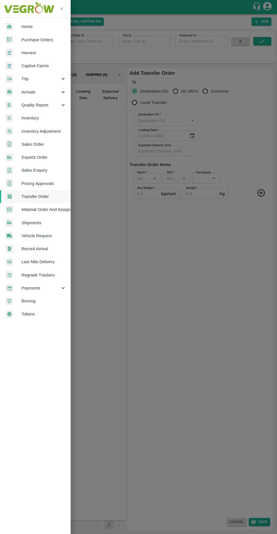
click at [49, 92] on span "Arrivals" at bounding box center [40, 92] width 38 height 6
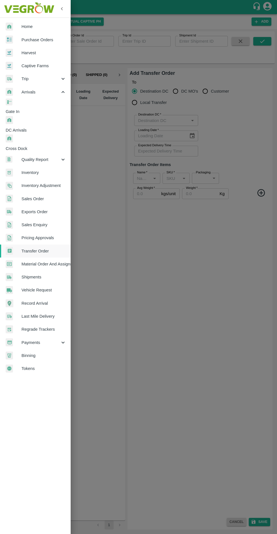
click at [42, 127] on span "DC Arrivals" at bounding box center [38, 130] width 65 height 6
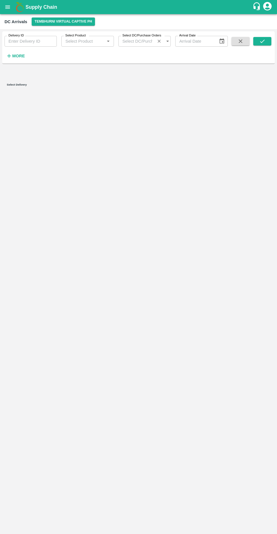
click at [15, 57] on strong "More" at bounding box center [18, 56] width 13 height 5
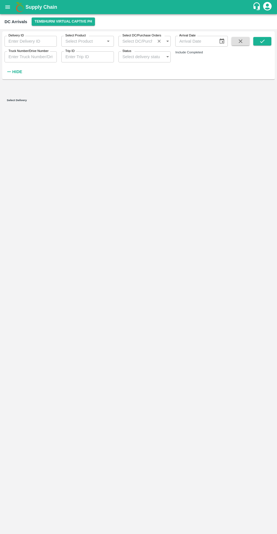
click at [180, 60] on input "checkbox" at bounding box center [177, 59] width 5 height 5
checkbox input "true"
click at [262, 41] on icon "submit" at bounding box center [262, 41] width 6 height 6
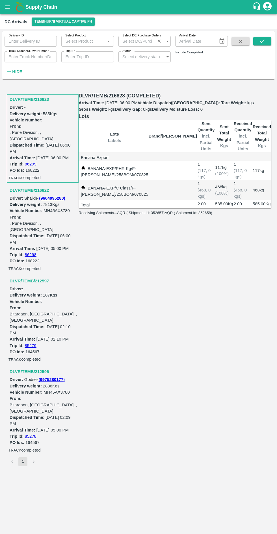
click at [29, 187] on h3 "DLVR/TEMB/216822" at bounding box center [44, 190] width 68 height 7
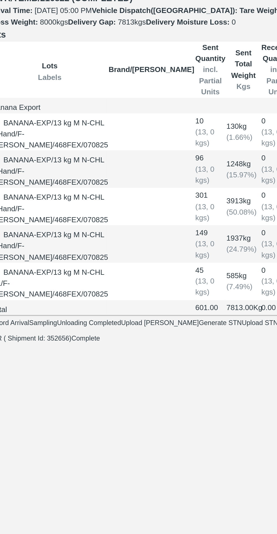
scroll to position [0, 2]
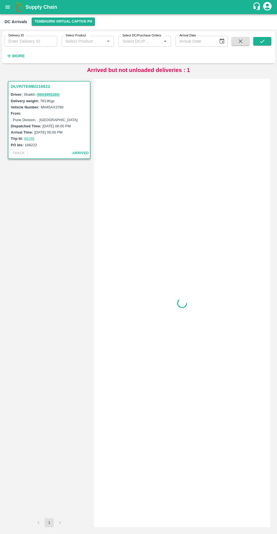
click at [19, 87] on h3 "DLVR/TEMB/216822" at bounding box center [50, 86] width 78 height 7
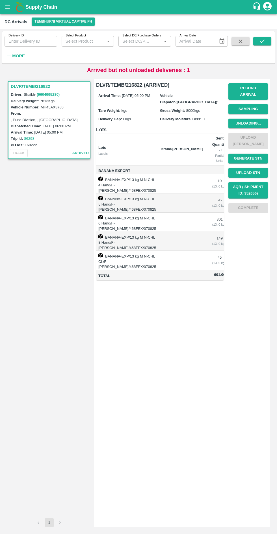
click at [252, 119] on button "Unloading..." at bounding box center [248, 124] width 40 height 10
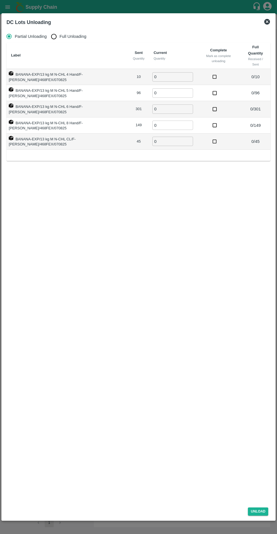
click at [52, 38] on input "Full Unloading" at bounding box center [53, 36] width 11 height 11
radio input "true"
click at [145, 76] on input "0" at bounding box center [153, 76] width 41 height 9
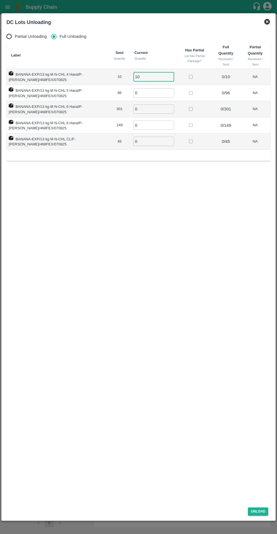
type input "10"
click at [148, 92] on input "0" at bounding box center [153, 92] width 41 height 9
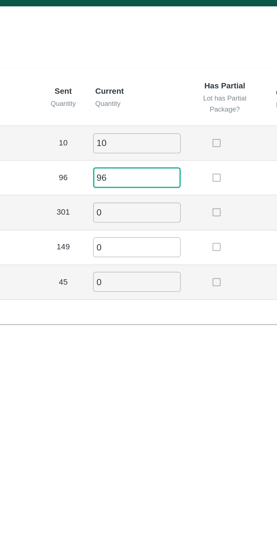
type input "96"
click at [150, 110] on input "0" at bounding box center [153, 108] width 41 height 9
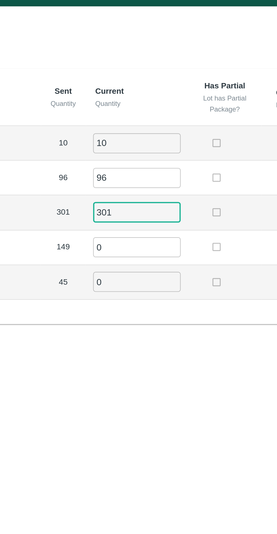
type input "301"
click at [146, 123] on input "0" at bounding box center [153, 124] width 41 height 9
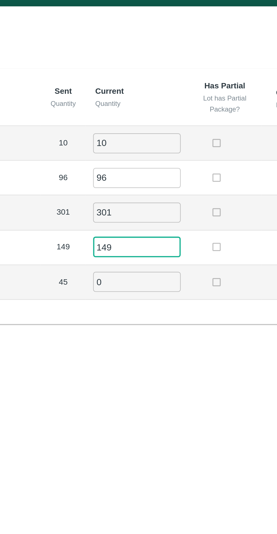
type input "149"
click at [150, 139] on input "0" at bounding box center [153, 141] width 41 height 9
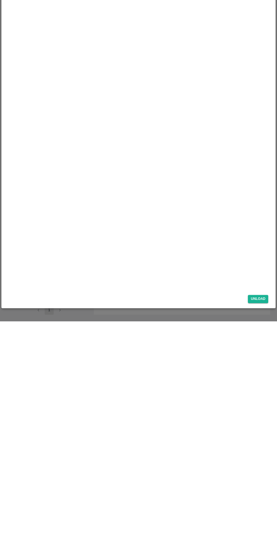
type input "45"
click at [261, 517] on div "Unload" at bounding box center [138, 510] width 268 height 15
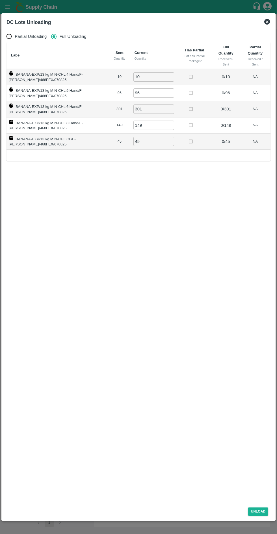
click at [266, 508] on button "Unload" at bounding box center [257, 511] width 20 height 8
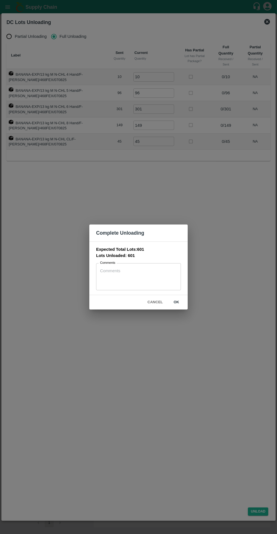
click at [176, 302] on button "ok" at bounding box center [176, 302] width 18 height 10
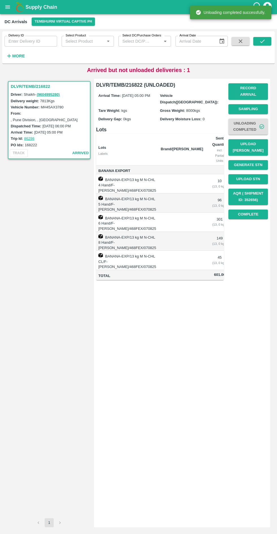
scroll to position [0, 29]
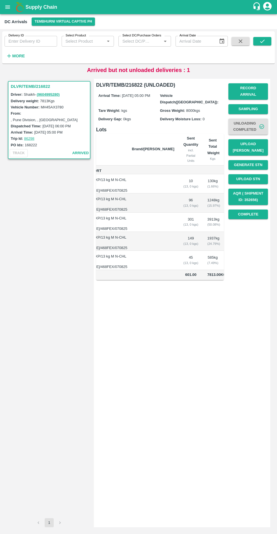
click at [8, 11] on button "open drawer" at bounding box center [7, 7] width 13 height 13
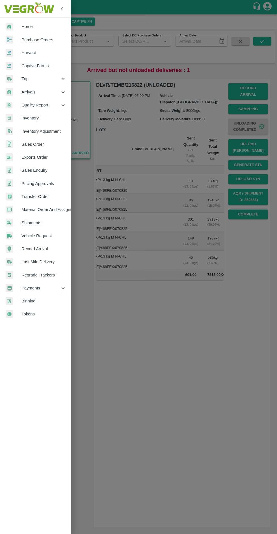
click at [46, 197] on span "Transfer Order" at bounding box center [43, 196] width 45 height 6
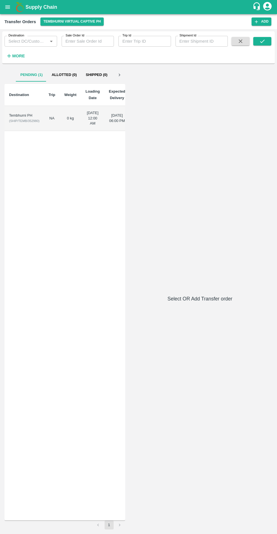
click at [19, 115] on div "Tembhurni PH" at bounding box center [24, 115] width 30 height 5
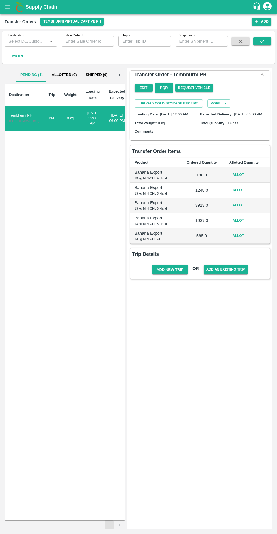
click at [242, 179] on button "Allot" at bounding box center [238, 175] width 18 height 8
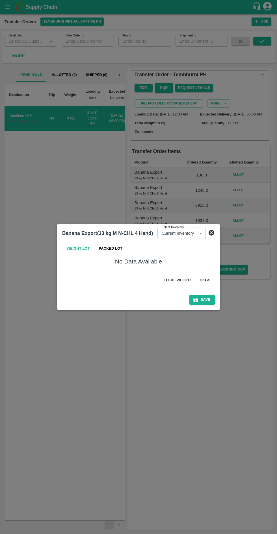
click at [110, 249] on button "Packed Lot" at bounding box center [110, 249] width 33 height 14
click at [86, 248] on button "Weight Lot" at bounding box center [78, 249] width 32 height 14
click at [188, 234] on body "Supply Chain Transfer Orders Tembhurni Virtual Captive PH Add Destination Desti…" at bounding box center [138, 267] width 277 height 534
click at [194, 348] on div at bounding box center [138, 267] width 277 height 534
click at [209, 233] on icon at bounding box center [211, 232] width 7 height 7
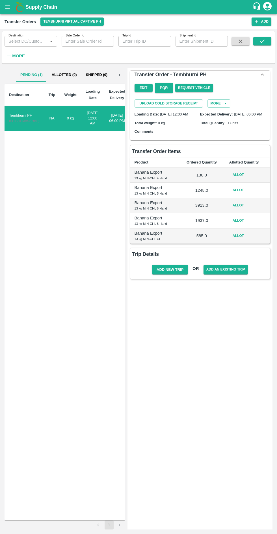
click at [238, 179] on button "Allot" at bounding box center [238, 175] width 18 height 8
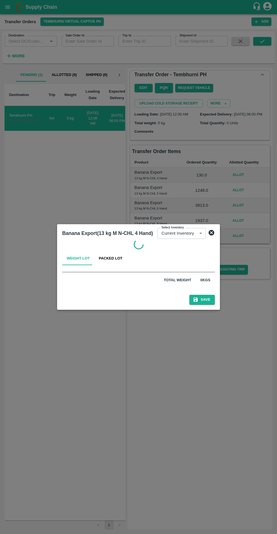
click at [109, 259] on button "Packed Lot" at bounding box center [110, 258] width 33 height 14
click at [185, 235] on body "Supply Chain Transfer Orders Tembhurni Virtual Captive PH Add Destination Desti…" at bounding box center [138, 267] width 277 height 534
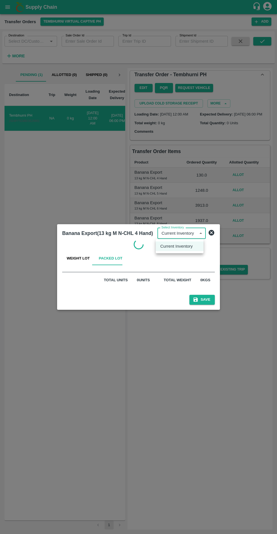
click at [184, 248] on p "Current Inventory" at bounding box center [176, 246] width 32 height 6
click at [82, 261] on button "Weight Lot" at bounding box center [78, 258] width 32 height 14
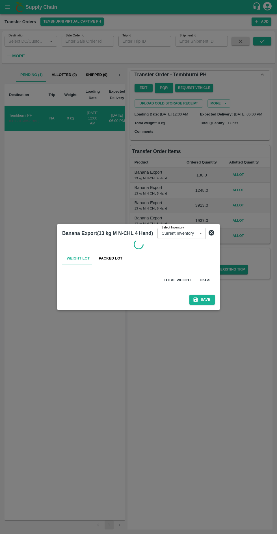
click at [212, 233] on icon at bounding box center [211, 232] width 7 height 7
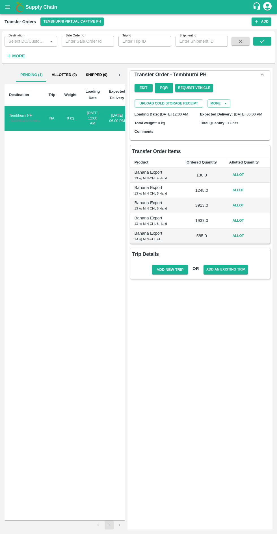
click at [7, 8] on icon "open drawer" at bounding box center [8, 7] width 6 height 6
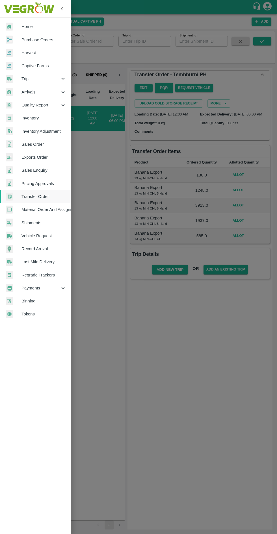
click at [33, 117] on span "Inventory" at bounding box center [43, 118] width 45 height 6
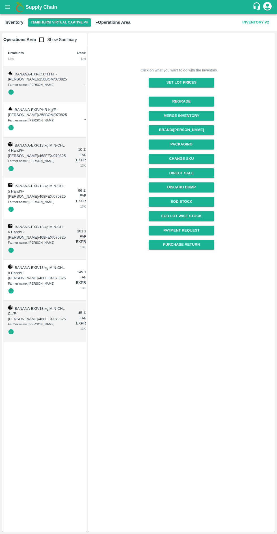
click at [7, 7] on icon "open drawer" at bounding box center [7, 6] width 5 height 3
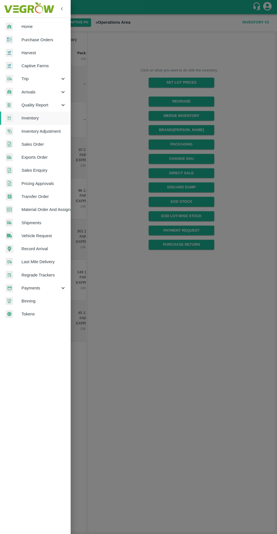
click at [43, 196] on span "Transfer Order" at bounding box center [43, 196] width 45 height 6
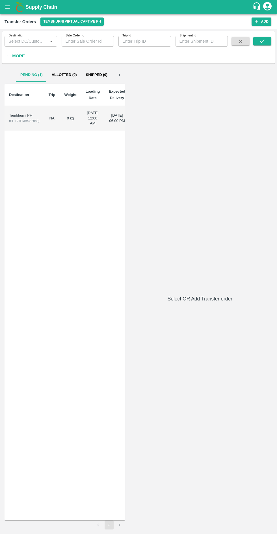
click at [27, 118] on div "Tembhurni PH" at bounding box center [24, 115] width 30 height 5
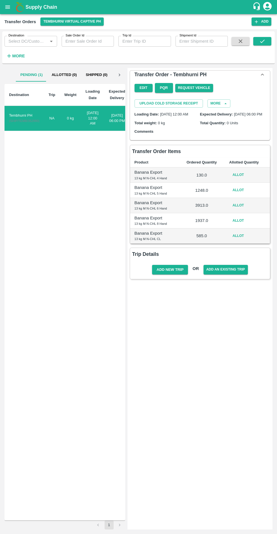
click at [242, 179] on button "Allot" at bounding box center [238, 175] width 18 height 8
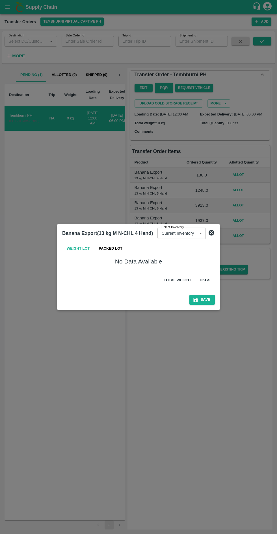
click at [117, 245] on button "Packed Lot" at bounding box center [110, 249] width 33 height 14
click at [86, 246] on button "Weight Lot" at bounding box center [78, 249] width 32 height 14
click at [99, 249] on button "Packed Lot" at bounding box center [110, 249] width 33 height 14
click at [215, 235] on div "Banana Export(13 kg M N-CHL 4 Hand) Select Inventory Current Inventory 4f0267e2…" at bounding box center [138, 266] width 163 height 85
click at [85, 251] on button "Weight Lot" at bounding box center [78, 249] width 32 height 14
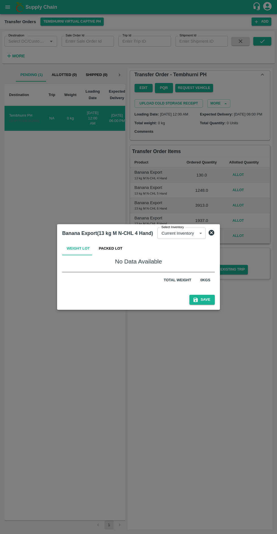
click at [211, 236] on icon at bounding box center [211, 232] width 7 height 7
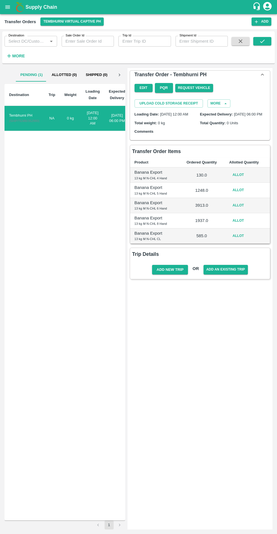
click at [247, 194] on button "Allot" at bounding box center [238, 190] width 18 height 8
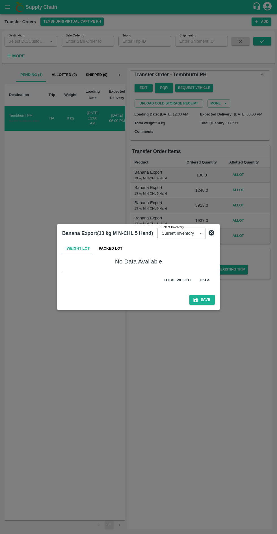
click at [120, 247] on button "Packed Lot" at bounding box center [110, 249] width 33 height 14
click at [209, 233] on icon at bounding box center [211, 232] width 7 height 7
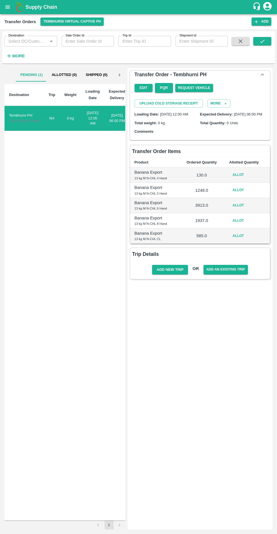
click at [9, 8] on icon "open drawer" at bounding box center [7, 6] width 5 height 3
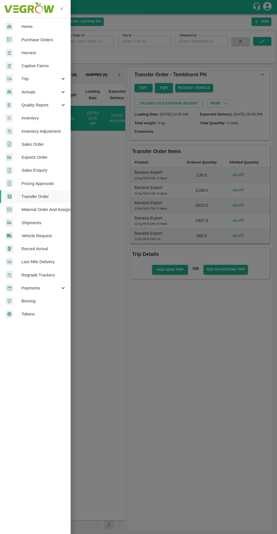
click at [47, 91] on span "Arrivals" at bounding box center [40, 92] width 38 height 6
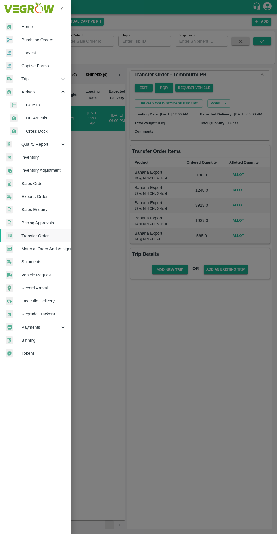
click at [44, 106] on span "Gate In" at bounding box center [46, 105] width 40 height 6
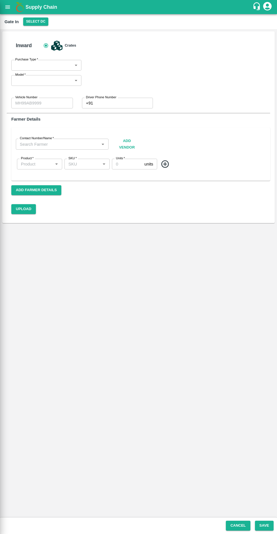
click at [7, 12] on div at bounding box center [138, 267] width 277 height 534
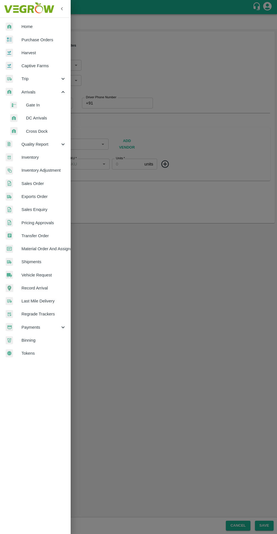
click at [40, 119] on span "DC Arrivals" at bounding box center [46, 118] width 40 height 6
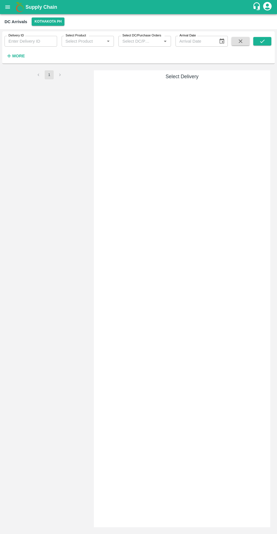
click at [45, 9] on b "Supply Chain" at bounding box center [41, 7] width 32 height 6
click at [49, 20] on button "Kothakota PH" at bounding box center [48, 21] width 33 height 8
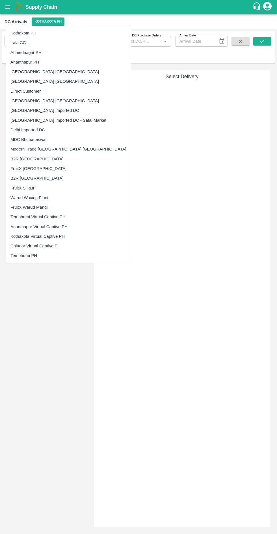
click at [49, 218] on li "Tembhurni Virtual Captive PH" at bounding box center [68, 217] width 125 height 10
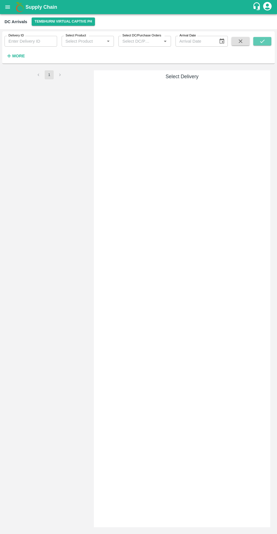
click at [267, 40] on button "submit" at bounding box center [262, 41] width 18 height 8
click at [18, 56] on strong "More" at bounding box center [18, 56] width 13 height 5
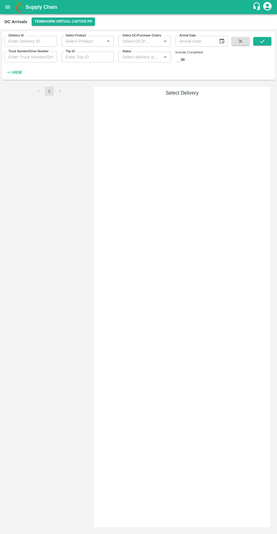
click at [184, 60] on input "checkbox" at bounding box center [178, 59] width 20 height 7
click at [264, 39] on icon "submit" at bounding box center [262, 41] width 6 height 6
click at [262, 41] on icon "submit" at bounding box center [262, 41] width 6 height 6
click at [263, 41] on icon "submit" at bounding box center [262, 41] width 6 height 6
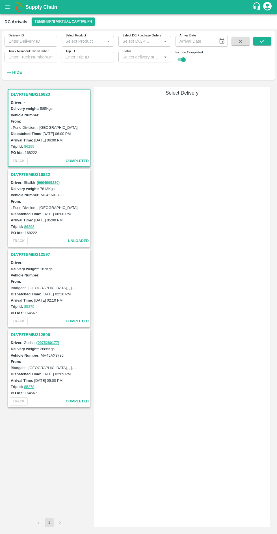
checkbox input "false"
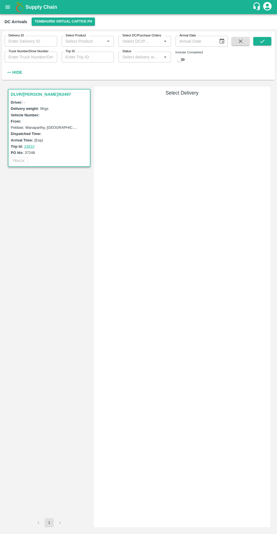
click at [7, 7] on icon "open drawer" at bounding box center [7, 6] width 5 height 3
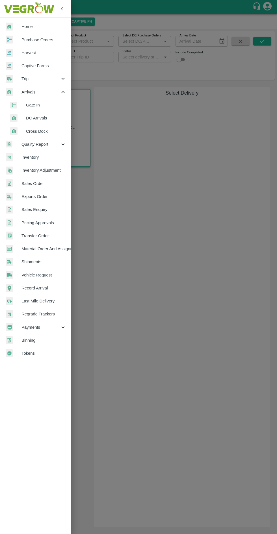
click at [43, 157] on span "Inventory" at bounding box center [43, 157] width 45 height 6
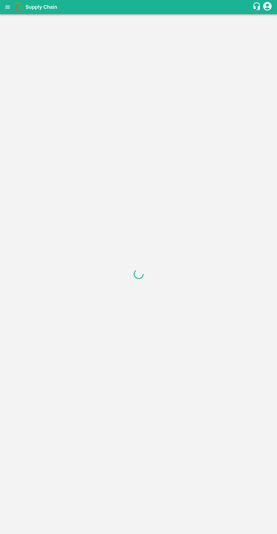
click at [8, 17] on div at bounding box center [138, 273] width 277 height 519
click at [7, 7] on icon "open drawer" at bounding box center [7, 6] width 5 height 3
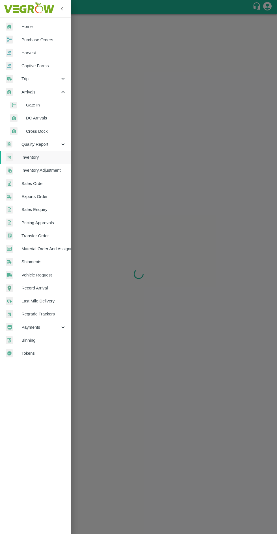
click at [44, 158] on span "Inventory" at bounding box center [43, 157] width 45 height 6
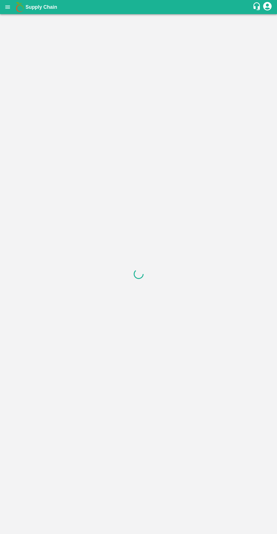
click at [7, 13] on button "open drawer" at bounding box center [7, 7] width 13 height 13
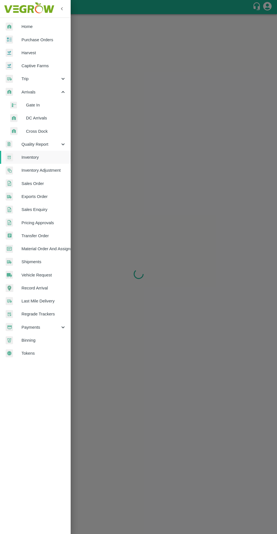
click at [42, 159] on span "Inventory" at bounding box center [43, 157] width 45 height 6
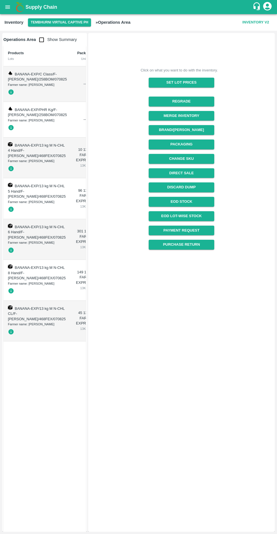
click at [28, 87] on div "Farmer name: Nikhil Bhagvat Patil" at bounding box center [37, 84] width 59 height 5
click at [7, 7] on icon "open drawer" at bounding box center [7, 6] width 5 height 3
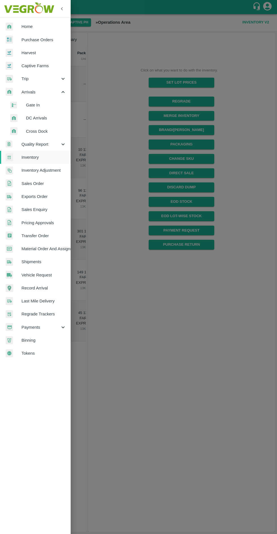
click at [45, 118] on span "DC Arrivals" at bounding box center [46, 118] width 40 height 6
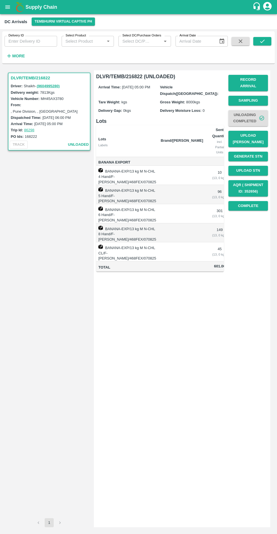
scroll to position [0, 29]
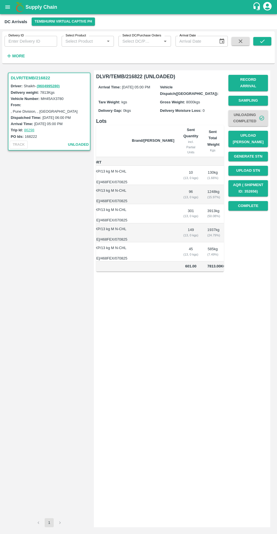
click at [252, 201] on button "Complete" at bounding box center [248, 206] width 40 height 10
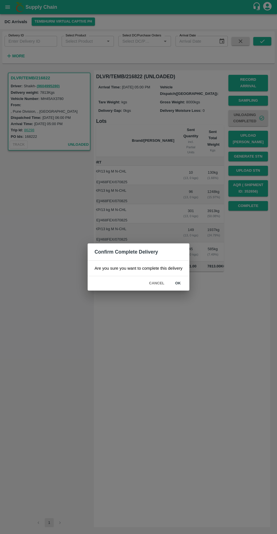
click at [177, 283] on button "ok" at bounding box center [178, 283] width 18 height 10
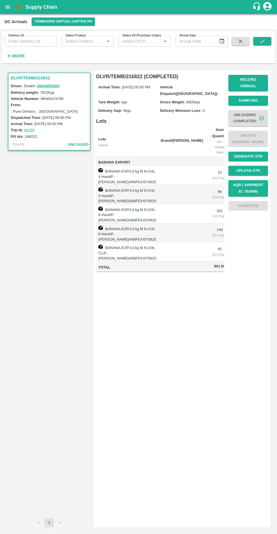
click at [10, 9] on icon "open drawer" at bounding box center [8, 7] width 6 height 6
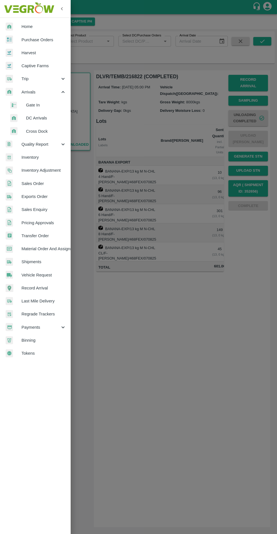
click at [40, 156] on span "Inventory" at bounding box center [43, 157] width 45 height 6
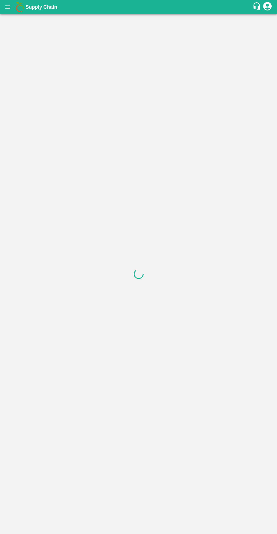
click at [7, 7] on icon "open drawer" at bounding box center [7, 6] width 5 height 3
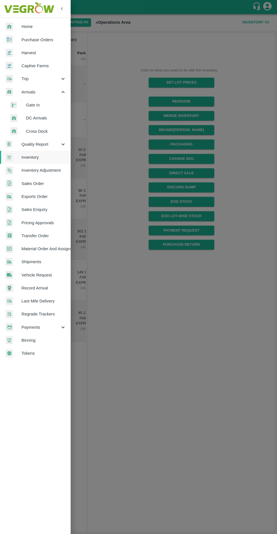
click at [47, 238] on span "Transfer Order" at bounding box center [43, 236] width 45 height 6
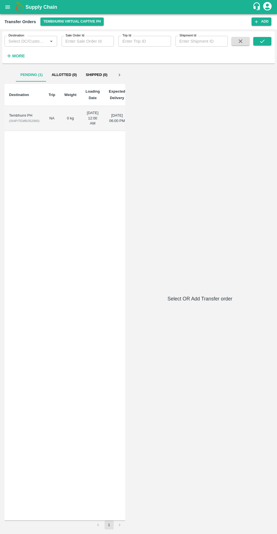
click at [52, 119] on td "NA" at bounding box center [52, 118] width 16 height 25
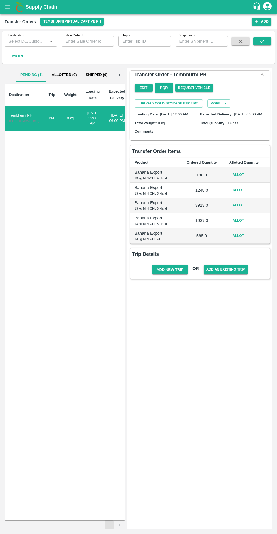
click at [234, 179] on button "Allot" at bounding box center [238, 175] width 18 height 8
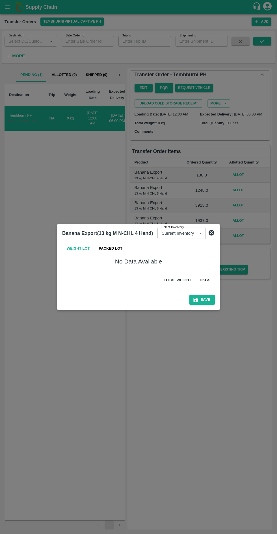
click at [114, 251] on button "Packed Lot" at bounding box center [110, 249] width 33 height 14
click at [72, 251] on button "Weight Lot" at bounding box center [78, 249] width 32 height 14
click at [114, 249] on button "Packed Lot" at bounding box center [110, 249] width 33 height 14
click at [209, 233] on icon at bounding box center [211, 232] width 7 height 7
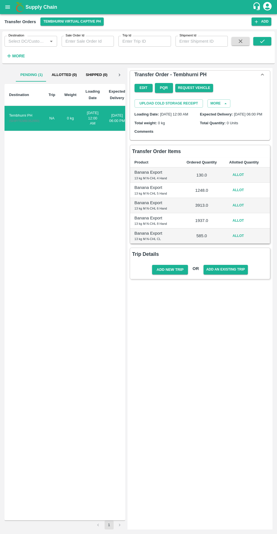
click at [8, 7] on icon "open drawer" at bounding box center [7, 6] width 5 height 3
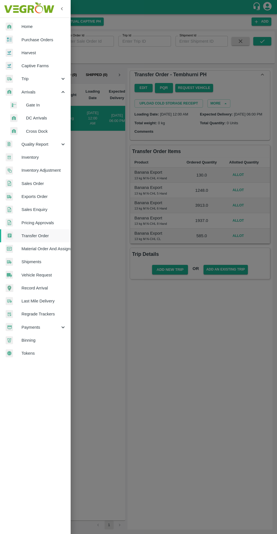
click at [41, 157] on span "Inventory" at bounding box center [43, 157] width 45 height 6
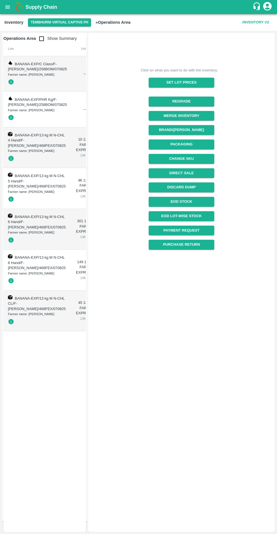
scroll to position [0, 54]
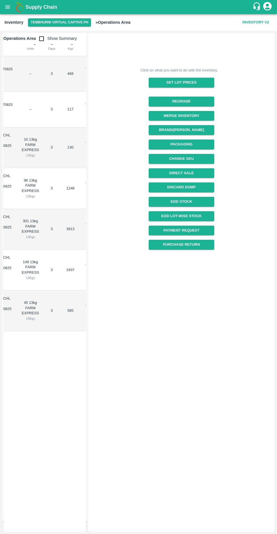
click at [17, 290] on td "149 13kg FARM EXPRESS 13 Kgs" at bounding box center [30, 269] width 26 height 41
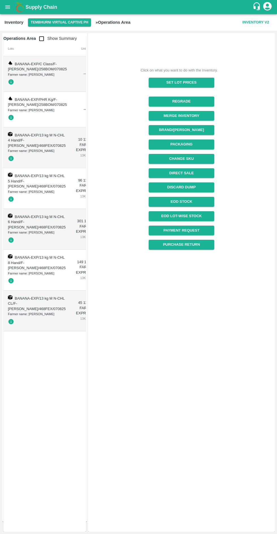
click at [10, 7] on icon "open drawer" at bounding box center [8, 7] width 6 height 6
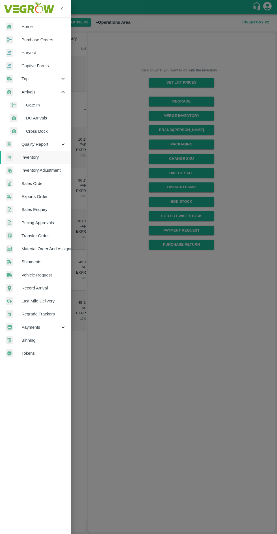
click at [44, 236] on span "Transfer Order" at bounding box center [43, 236] width 45 height 6
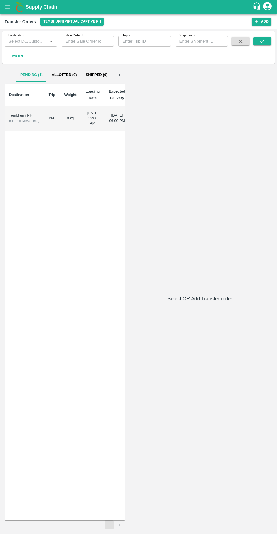
click at [26, 118] on div "Tembhurni PH" at bounding box center [24, 115] width 30 height 5
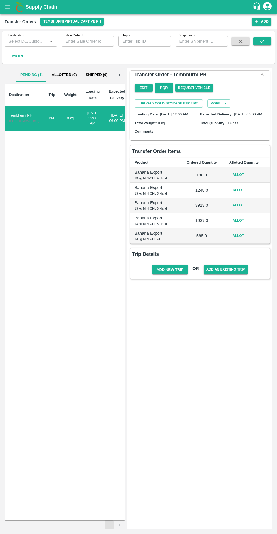
click at [243, 240] on button "Allot" at bounding box center [238, 236] width 18 height 8
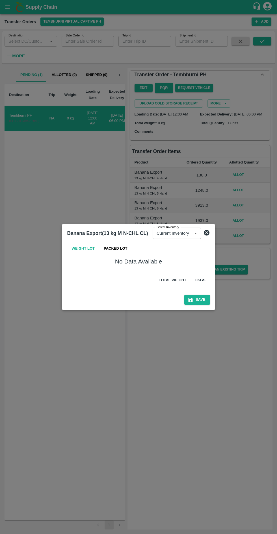
click at [117, 247] on button "Packed Lot" at bounding box center [115, 249] width 33 height 14
click at [182, 235] on body "Supply Chain Transfer Orders Tembhurni Virtual Captive PH Add Destination Desti…" at bounding box center [138, 267] width 277 height 534
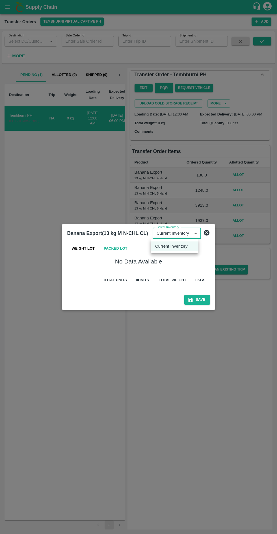
click at [201, 234] on div at bounding box center [138, 267] width 277 height 534
click at [219, 222] on div at bounding box center [138, 267] width 277 height 534
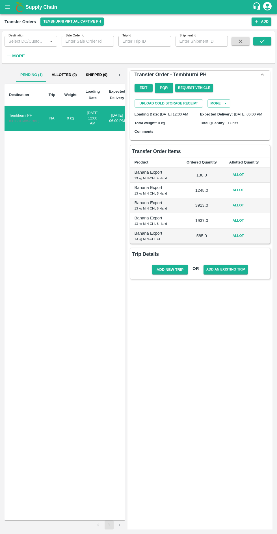
click at [215, 223] on p "1937.0" at bounding box center [201, 220] width 37 height 6
click at [202, 223] on p "1937.0" at bounding box center [201, 220] width 37 height 6
click at [238, 225] on button "Allot" at bounding box center [238, 220] width 18 height 8
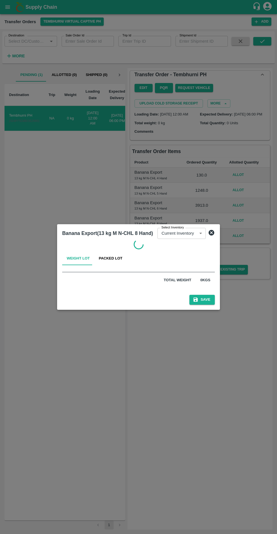
click at [108, 258] on button "Packed Lot" at bounding box center [110, 258] width 33 height 14
click at [79, 256] on button "Weight Lot" at bounding box center [78, 258] width 32 height 14
click at [115, 258] on button "Packed Lot" at bounding box center [110, 258] width 33 height 14
click at [82, 261] on button "Weight Lot" at bounding box center [78, 258] width 32 height 14
click at [209, 233] on icon at bounding box center [211, 232] width 7 height 7
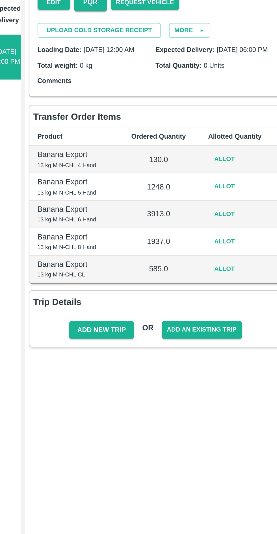
click at [241, 194] on button "Allot" at bounding box center [238, 190] width 18 height 8
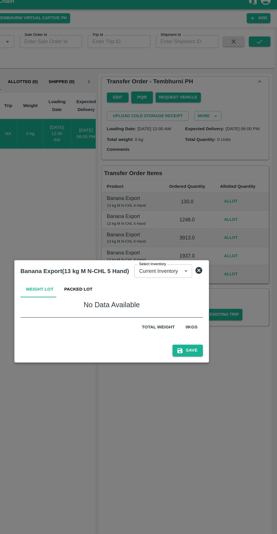
click at [209, 234] on icon at bounding box center [211, 233] width 6 height 6
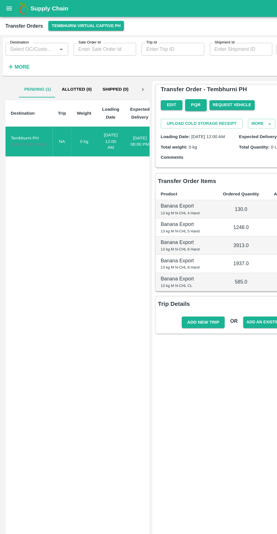
click at [13, 8] on button "open drawer" at bounding box center [7, 7] width 13 height 13
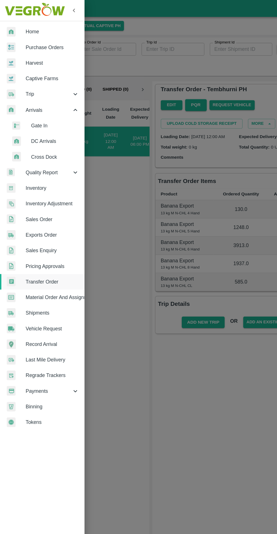
click at [42, 155] on span "Inventory" at bounding box center [43, 157] width 45 height 6
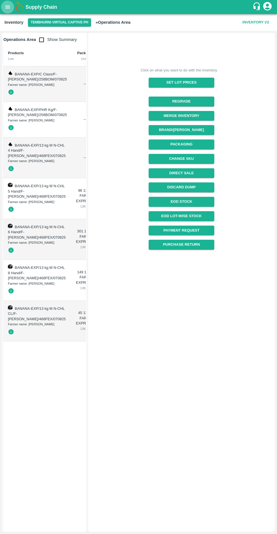
click at [8, 10] on icon "open drawer" at bounding box center [8, 7] width 6 height 6
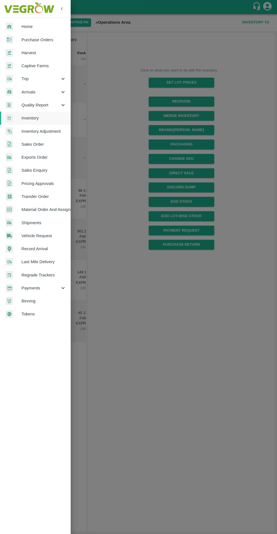
click at [47, 43] on link "Purchase Orders" at bounding box center [35, 39] width 71 height 13
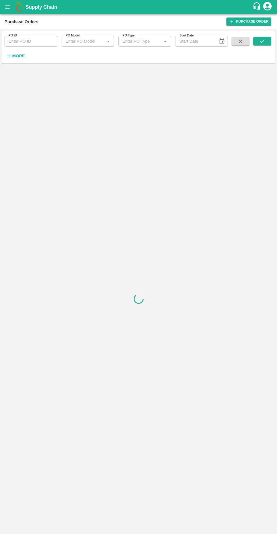
click at [21, 59] on h6 "More" at bounding box center [18, 55] width 13 height 7
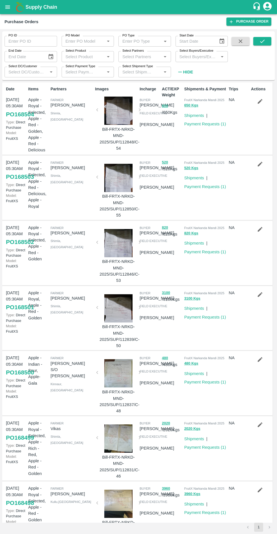
click at [146, 57] on input "Select Partners" at bounding box center [140, 56] width 40 height 7
click at [95, 56] on input "Select Product" at bounding box center [83, 56] width 40 height 7
click at [95, 57] on input "Select Product" at bounding box center [83, 56] width 40 height 7
click at [88, 57] on input "Select Product" at bounding box center [83, 56] width 40 height 7
type input "expo"
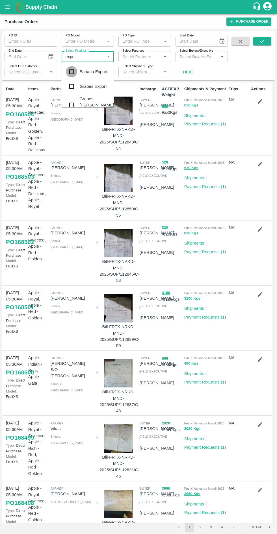
click at [73, 71] on input "checkbox" at bounding box center [71, 71] width 11 height 11
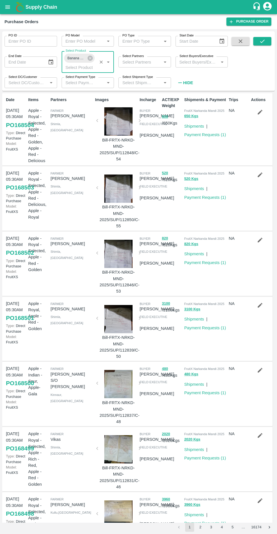
click at [260, 42] on icon "submit" at bounding box center [262, 41] width 5 height 3
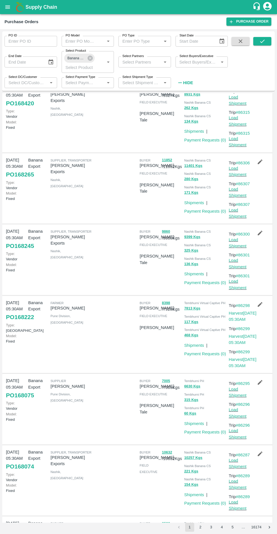
scroll to position [165, 0]
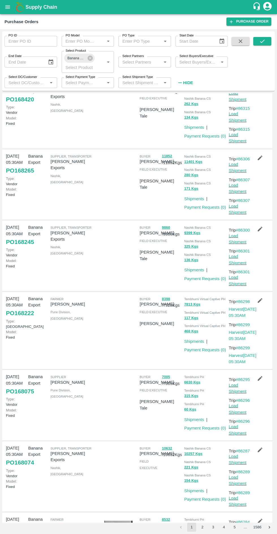
click at [169, 302] on button "8398" at bounding box center [166, 299] width 8 height 6
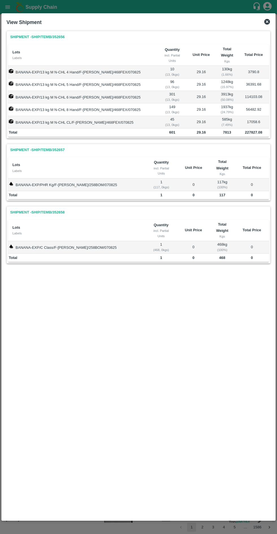
click at [47, 37] on link "Shipment - SHIP/TEMB/352656" at bounding box center [37, 37] width 59 height 10
click at [269, 20] on icon at bounding box center [266, 21] width 7 height 7
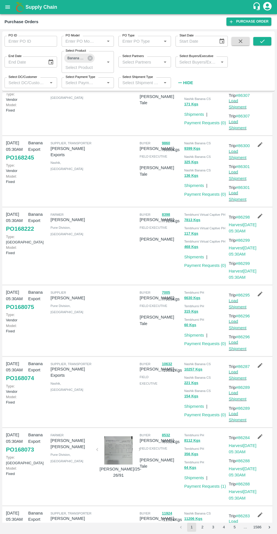
scroll to position [260, 0]
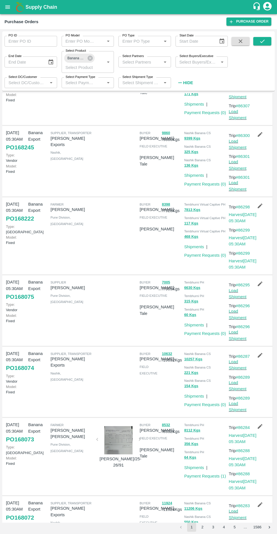
click at [200, 249] on link "Shipments" at bounding box center [194, 246] width 20 height 5
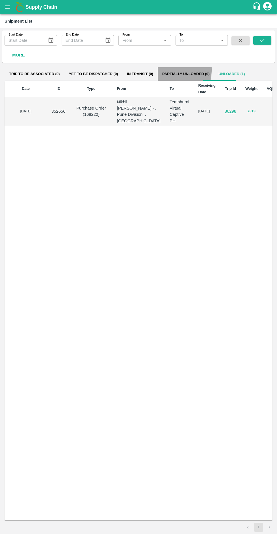
click at [247, 114] on button "7813" at bounding box center [251, 111] width 8 height 6
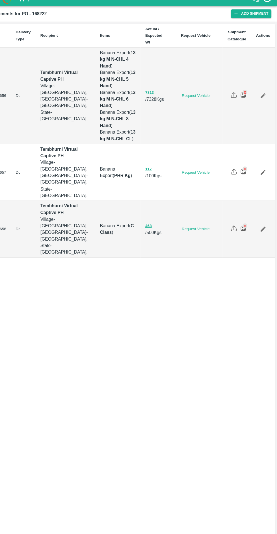
click at [266, 97] on icon "Edit" at bounding box center [263, 100] width 6 height 6
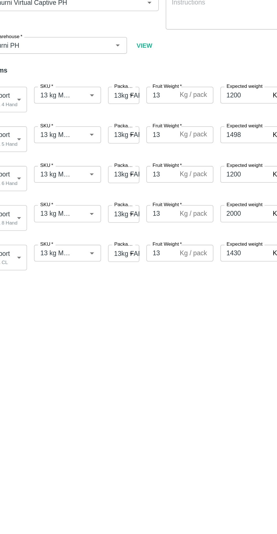
click at [113, 121] on body "Supply Chain Edit Shipment for PO-168222 DELETE Shipment ID   * 352656 Shipment…" at bounding box center [138, 267] width 277 height 534
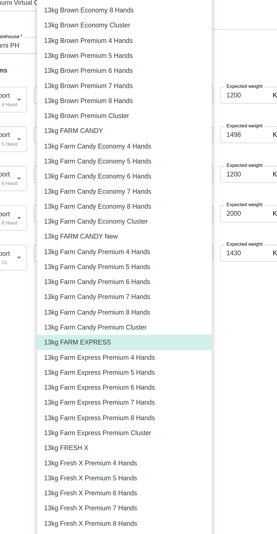
click at [186, 286] on div at bounding box center [138, 267] width 277 height 534
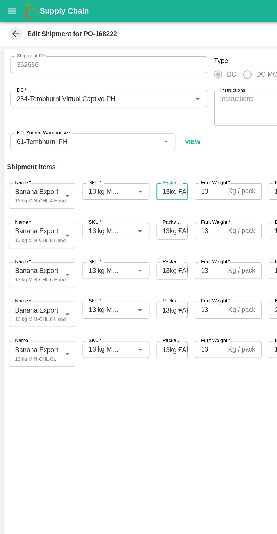
click at [7, 7] on icon "open drawer" at bounding box center [7, 6] width 5 height 3
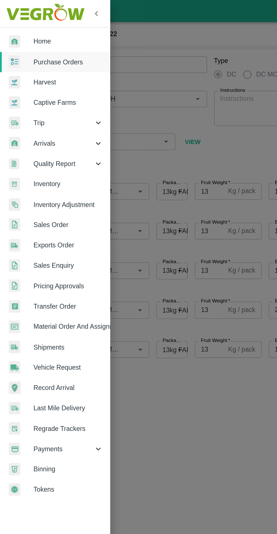
click at [42, 194] on span "Transfer Order" at bounding box center [43, 196] width 45 height 6
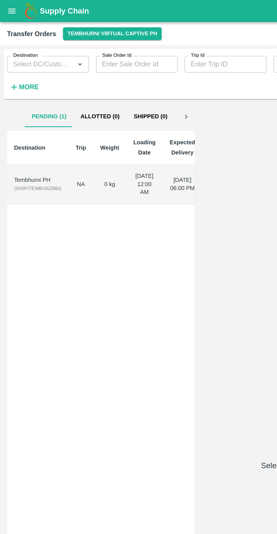
click at [27, 121] on td "Tembhurni PH ( SHIP/TEMB/352980 )" at bounding box center [25, 118] width 40 height 25
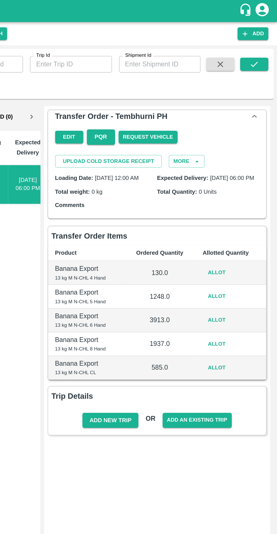
click at [143, 87] on button "Edit" at bounding box center [143, 88] width 18 height 8
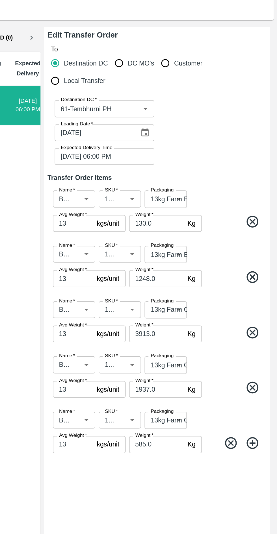
click at [210, 178] on body "Supply Chain Transfer Orders Tembhurni Virtual Captive PH Add Destination Desti…" at bounding box center [138, 267] width 277 height 534
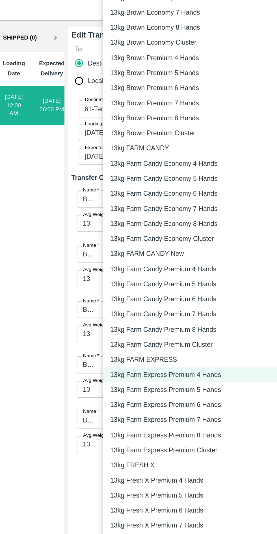
click at [179, 279] on p "13kg FARM EXPRESS" at bounding box center [175, 281] width 43 height 6
type input "468"
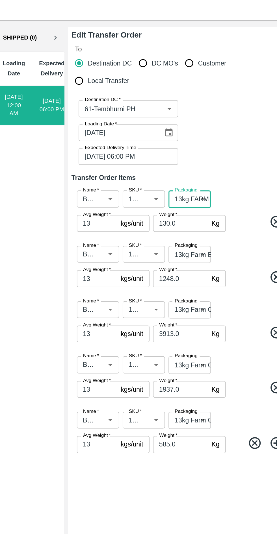
click at [184, 283] on icon "Open" at bounding box center [184, 284] width 6 height 6
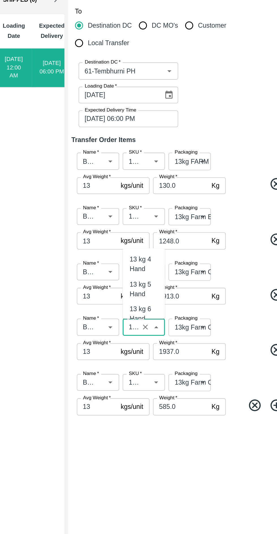
scroll to position [0, 34]
click at [209, 216] on body "Supply Chain Transfer Orders Tembhurni Virtual Captive PH Add Destination Desti…" at bounding box center [138, 267] width 277 height 534
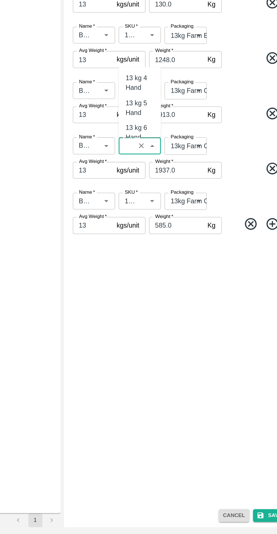
scroll to position [0, 0]
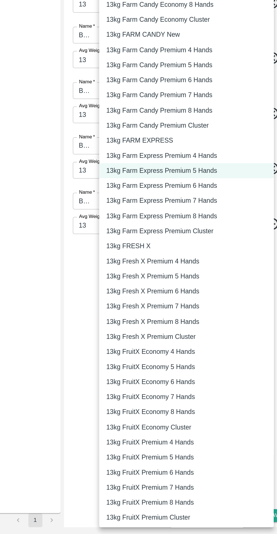
click at [209, 375] on p "13kg Fresh X Premium 6 Hands" at bounding box center [184, 378] width 60 height 6
click at [177, 139] on p "13kg Brown Premium Cluster" at bounding box center [181, 136] width 54 height 6
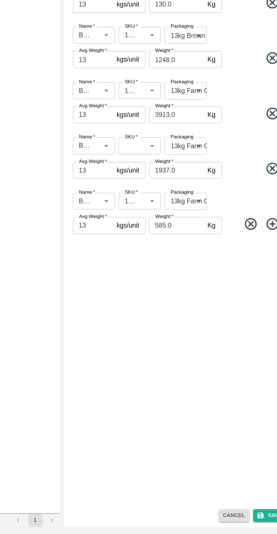
click at [212, 210] on p "13kg Farm Candy Economy Cluster" at bounding box center [192, 211] width 50 height 4
click at [210, 179] on div "13kg FARM CANDY" at bounding box center [205, 178] width 77 height 4
click at [210, 216] on div "13kg FARM CANDY New" at bounding box center [205, 216] width 77 height 4
click at [212, 216] on div "13kg FARM CANDY New" at bounding box center [205, 216] width 77 height 4
click at [213, 216] on div "13kg FARM CANDY New" at bounding box center [205, 216] width 77 height 4
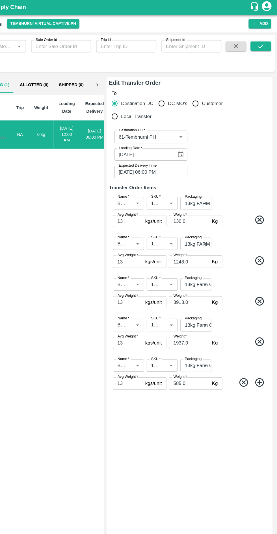
click at [210, 215] on body "Supply Chain Transfer Orders Tembhurni Virtual Captive PH Add Destination Desti…" at bounding box center [138, 267] width 277 height 534
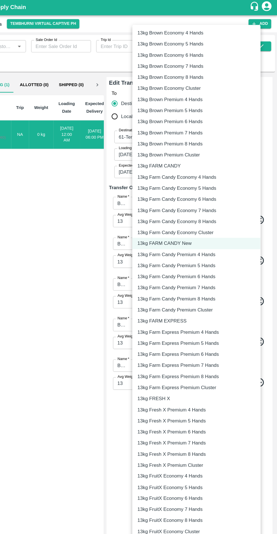
click at [184, 281] on p "13kg FARM EXPRESS" at bounding box center [175, 281] width 43 height 6
click at [185, 283] on p "13kg FARM EXPRESS" at bounding box center [175, 281] width 43 height 6
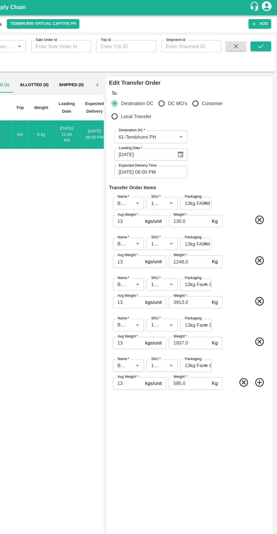
type input "468"
click at [209, 252] on body "Supply Chain Transfer Orders Tembhurni Virtual Captive PH Add Destination Desti…" at bounding box center [138, 267] width 277 height 534
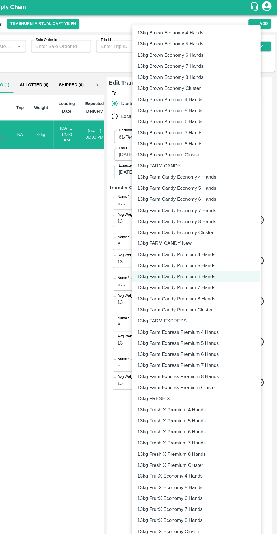
click at [196, 282] on div "13kg FARM EXPRESS" at bounding box center [177, 281] width 46 height 6
type input "468"
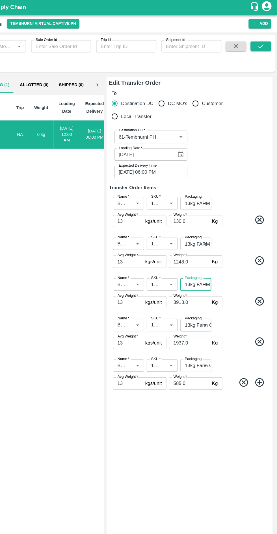
click at [212, 286] on body "Supply Chain Transfer Orders Tembhurni Virtual Captive PH Add Destination Desti…" at bounding box center [138, 267] width 277 height 534
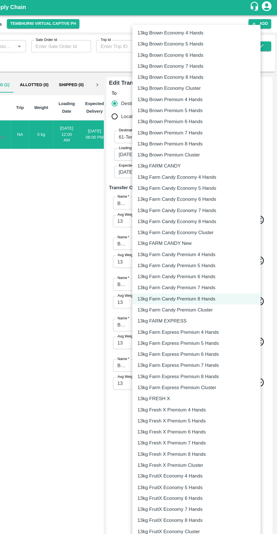
click at [192, 280] on p "13kg FARM EXPRESS" at bounding box center [175, 281] width 43 height 6
type input "468"
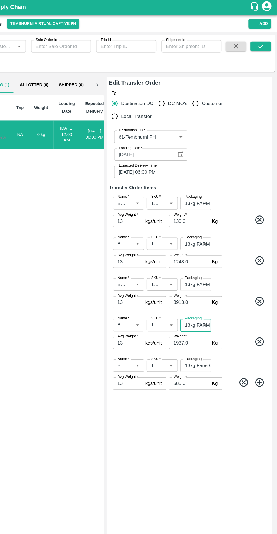
click at [214, 323] on body "Supply Chain Transfer Orders Tembhurni Virtual Captive PH Add Destination Desti…" at bounding box center [138, 267] width 277 height 534
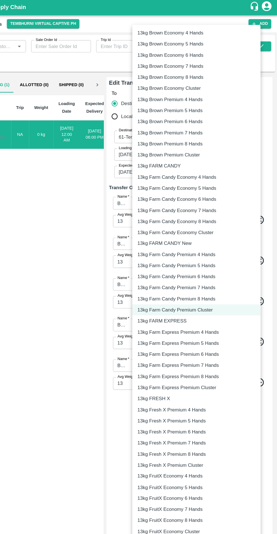
click at [183, 282] on p "13kg FARM EXPRESS" at bounding box center [175, 281] width 43 height 6
type input "468"
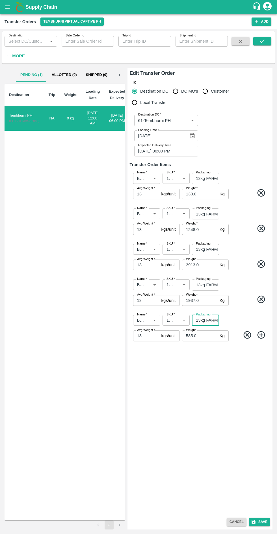
click at [262, 522] on button "Save" at bounding box center [258, 522] width 21 height 8
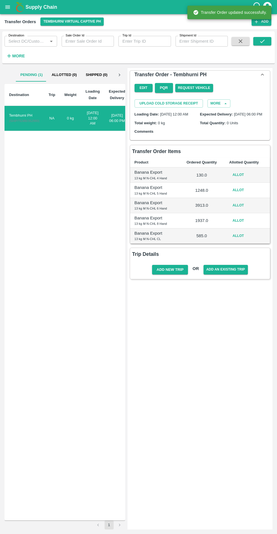
click at [238, 179] on button "Allot" at bounding box center [238, 175] width 18 height 8
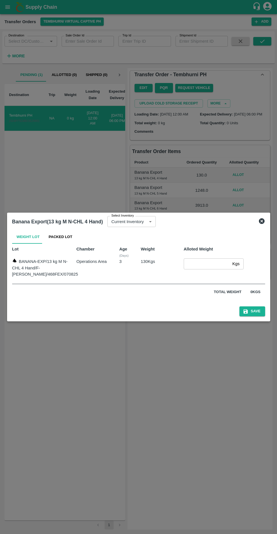
click at [199, 262] on input "number" at bounding box center [206, 263] width 46 height 11
type input "130"
click at [258, 317] on div "Save" at bounding box center [138, 310] width 257 height 17
click at [253, 315] on button "Save" at bounding box center [251, 311] width 25 height 10
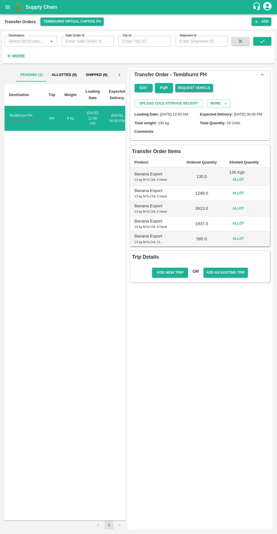
click at [238, 197] on button "Allot" at bounding box center [238, 193] width 18 height 8
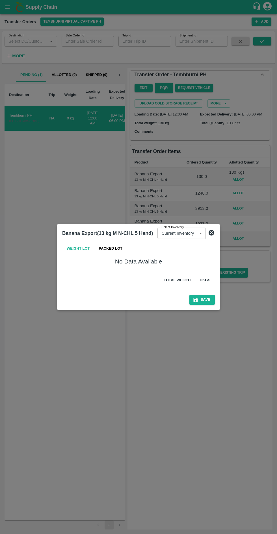
click at [108, 250] on button "Packed Lot" at bounding box center [110, 249] width 33 height 14
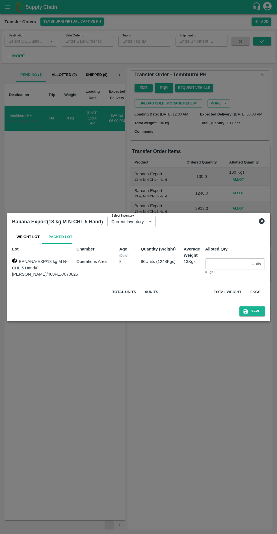
click at [225, 262] on input "number" at bounding box center [227, 263] width 44 height 11
type input "96"
click at [261, 310] on button "Save" at bounding box center [251, 311] width 25 height 10
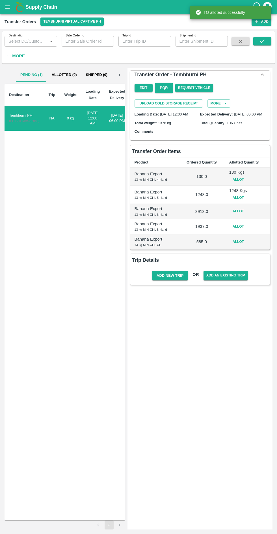
click at [240, 215] on button "Allot" at bounding box center [238, 211] width 18 height 8
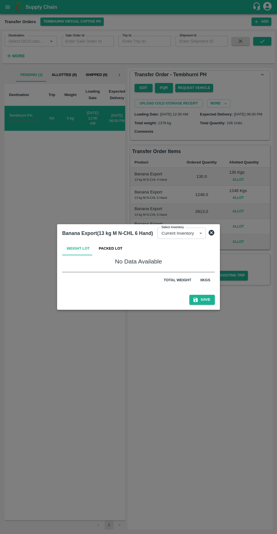
click at [120, 244] on button "Packed Lot" at bounding box center [110, 249] width 33 height 14
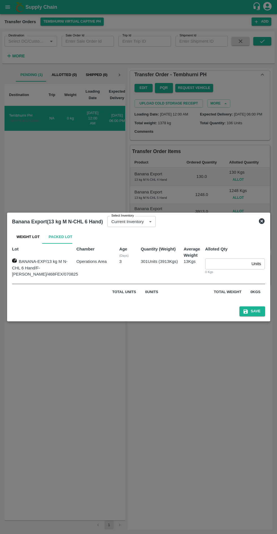
click at [222, 262] on input "number" at bounding box center [227, 263] width 44 height 11
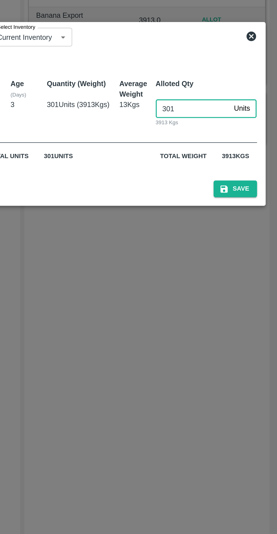
type input "301"
click at [257, 310] on button "Save" at bounding box center [251, 311] width 25 height 10
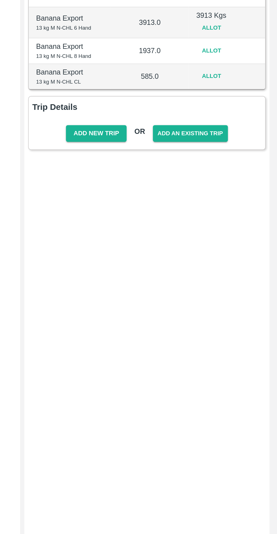
click at [238, 234] on button "Allot" at bounding box center [238, 229] width 18 height 8
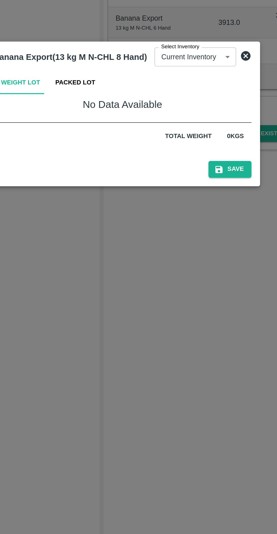
click at [118, 249] on button "Packed Lot" at bounding box center [110, 249] width 33 height 14
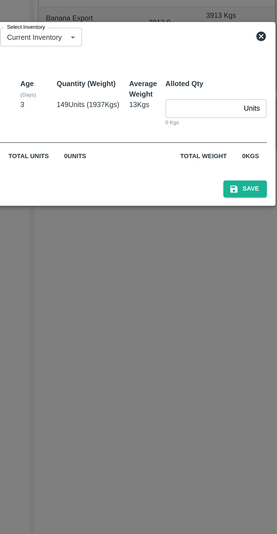
click at [225, 264] on input "number" at bounding box center [227, 263] width 44 height 11
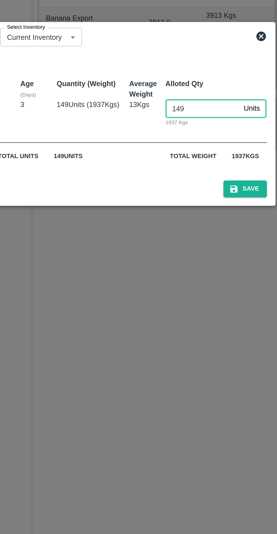
type input "149"
click at [255, 310] on button "Save" at bounding box center [251, 311] width 25 height 10
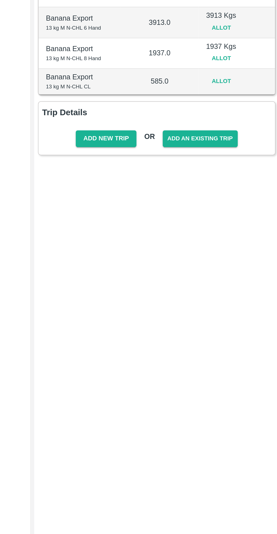
click at [240, 252] on button "Allot" at bounding box center [238, 248] width 18 height 8
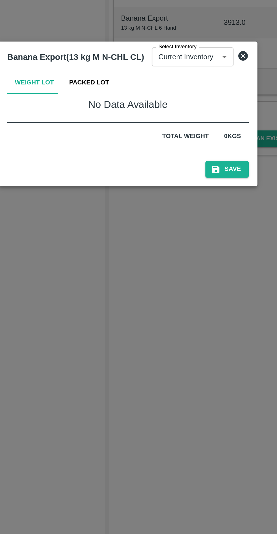
click at [113, 249] on button "Packed Lot" at bounding box center [115, 249] width 33 height 14
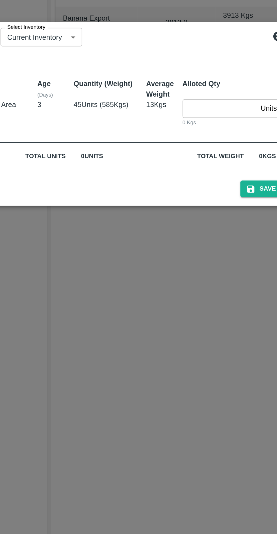
click at [225, 264] on input "number" at bounding box center [227, 263] width 44 height 11
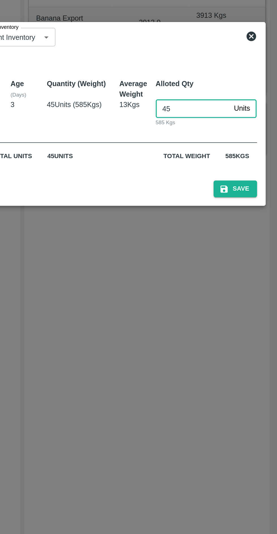
type input "45"
click at [257, 310] on button "Save" at bounding box center [251, 311] width 25 height 10
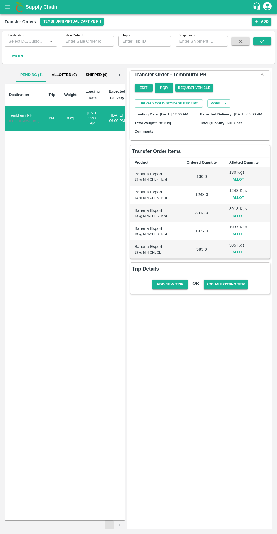
click at [171, 289] on button "Add New Trip" at bounding box center [170, 284] width 36 height 10
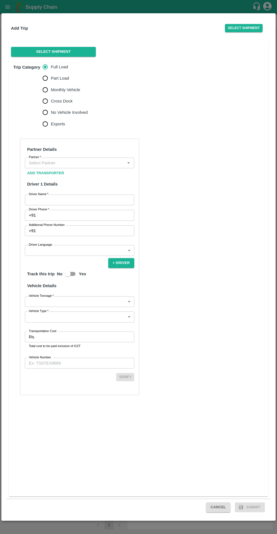
click at [76, 91] on span "Monthly Vehicle" at bounding box center [65, 90] width 29 height 6
click at [51, 91] on input "Monthly Vehicle" at bounding box center [45, 89] width 11 height 11
radio input "true"
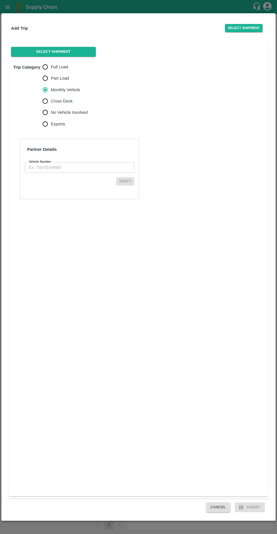
click at [75, 168] on input "Vehicle Number" at bounding box center [79, 167] width 109 height 11
click at [65, 167] on input "MH" at bounding box center [79, 167] width 109 height 11
type input "M"
type input "MH45AX3780"
click at [125, 181] on button "Verify" at bounding box center [125, 181] width 18 height 8
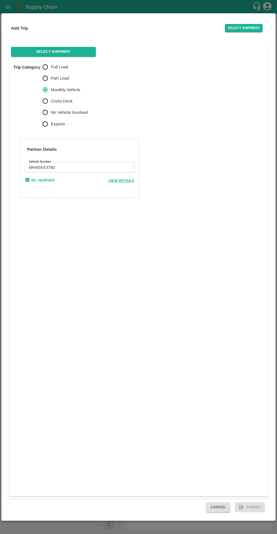
click at [247, 28] on button "Select Shipment" at bounding box center [244, 28] width 38 height 8
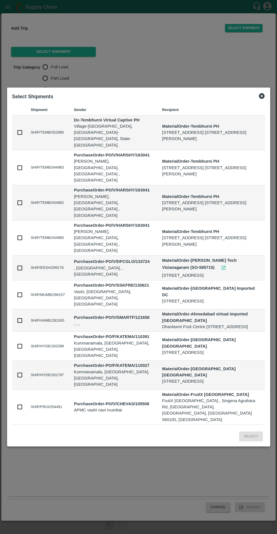
click at [265, 103] on div "Select Shipments" at bounding box center [138, 96] width 257 height 12
click at [263, 99] on icon at bounding box center [261, 96] width 7 height 7
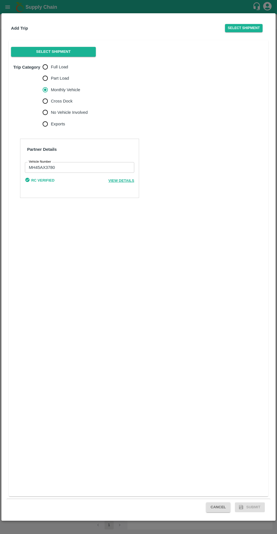
click at [224, 506] on button "Cancel" at bounding box center [218, 507] width 24 height 10
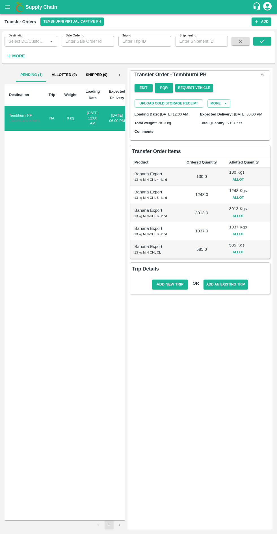
click at [143, 87] on button "Edit" at bounding box center [143, 88] width 18 height 8
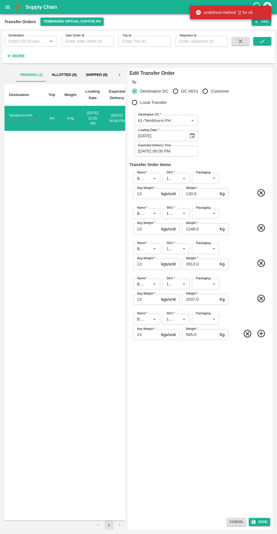
type input "61-Tembhurni PH"
type input "Banana Export"
type input "13 kg M N-CHL 4 Hand"
type input "Banana Export"
type input "13 kg M N-CHL 5 Hand"
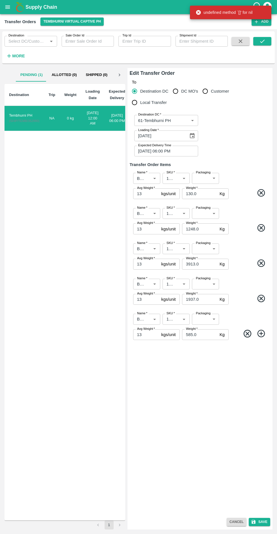
type input "Banana Export"
type input "13 kg M N-CHL 6 Hand"
type input "Banana Export"
type input "13 kg M N-CHL 8 Hand"
type input "Banana Export"
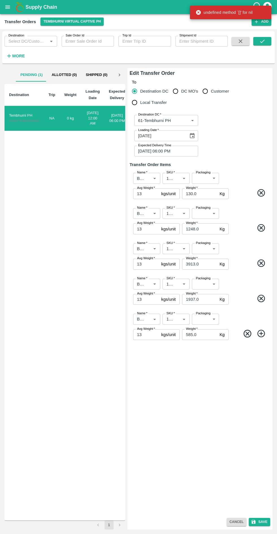
type input "13 kg M N-CHL CL"
click at [264, 335] on icon at bounding box center [261, 335] width 8 height 8
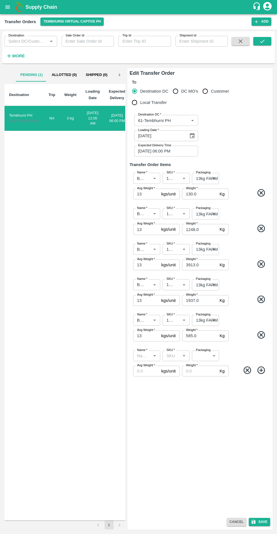
click at [154, 356] on icon "Open" at bounding box center [154, 355] width 3 height 1
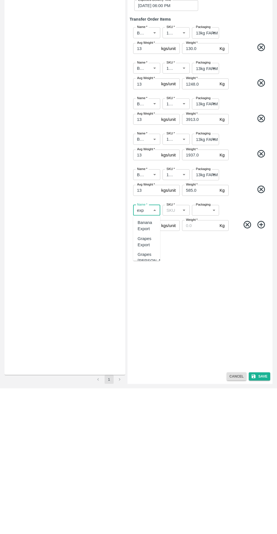
click at [146, 371] on div "Banana Export" at bounding box center [146, 371] width 18 height 13
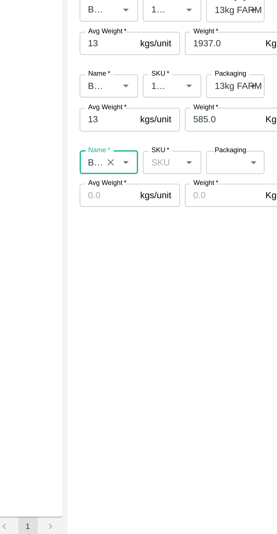
type input "Banana Export"
click at [176, 353] on input "SKU   *" at bounding box center [171, 355] width 14 height 7
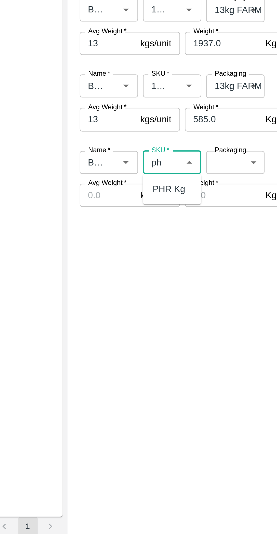
click at [175, 365] on div "PHR Kg" at bounding box center [174, 368] width 15 height 6
type input "PHR Kg"
click at [203, 356] on body "Supply Chain Transfer Orders Tembhurni Virtual Captive PH Add Destination Desti…" at bounding box center [138, 267] width 277 height 534
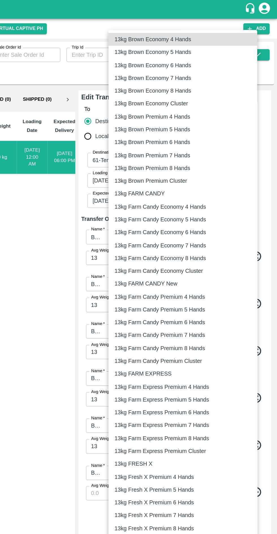
click at [183, 281] on p "13kg FARM EXPRESS" at bounding box center [175, 281] width 43 height 6
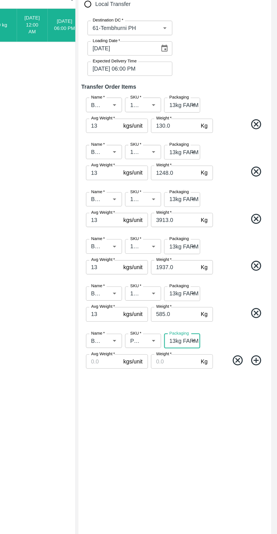
click at [211, 355] on body "Supply Chain Transfer Orders Tembhurni Virtual Captive PH Add Destination Desti…" at bounding box center [138, 267] width 277 height 534
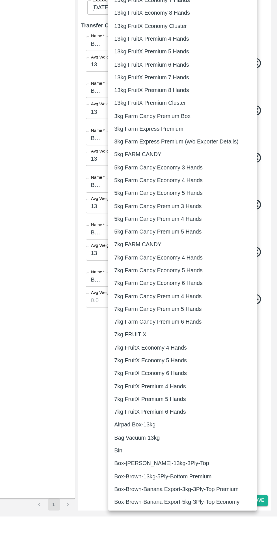
scroll to position [498, 0]
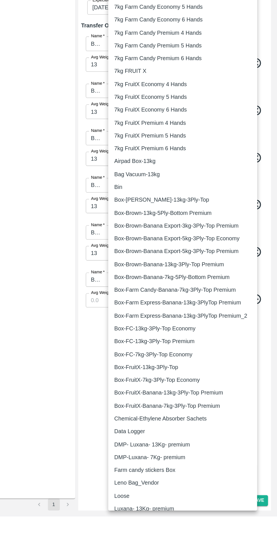
click at [163, 519] on p "Loose" at bounding box center [159, 518] width 11 height 6
type input "258"
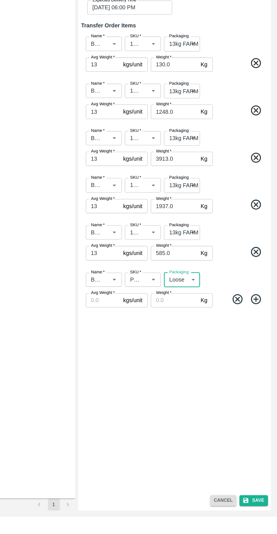
click at [262, 370] on icon at bounding box center [261, 370] width 8 height 8
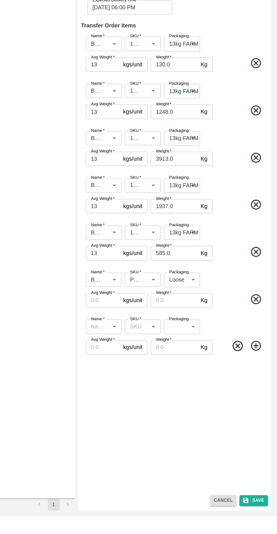
click at [146, 392] on input "Name   *" at bounding box center [142, 390] width 14 height 7
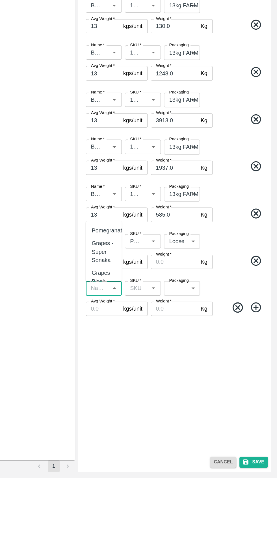
scroll to position [0, 0]
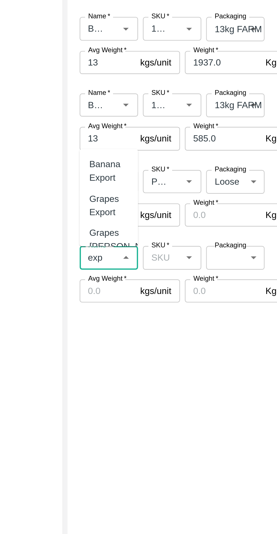
click at [147, 352] on div "Banana Export" at bounding box center [146, 350] width 18 height 13
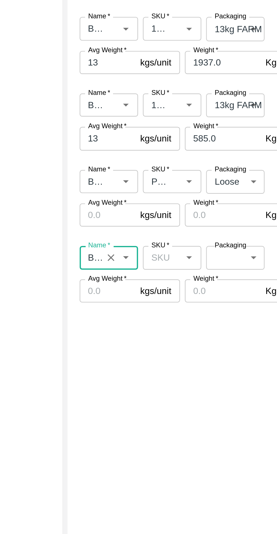
type input "Banana Export"
click at [174, 392] on input "SKU   *" at bounding box center [171, 390] width 14 height 7
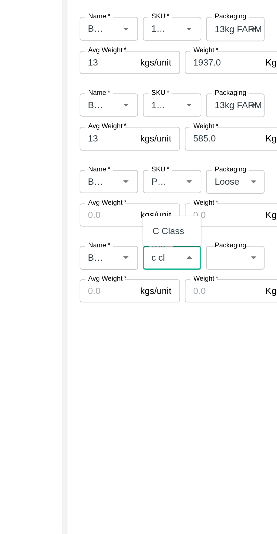
click at [180, 377] on div "C Class" at bounding box center [174, 378] width 15 height 6
type input "C Class"
click at [206, 394] on body "Supply Chain Transfer Orders Tembhurni Virtual Captive PH Add Destination Desti…" at bounding box center [138, 267] width 277 height 534
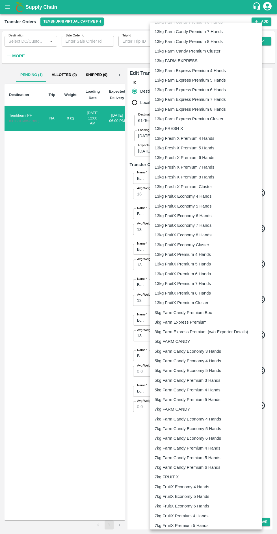
scroll to position [498, 0]
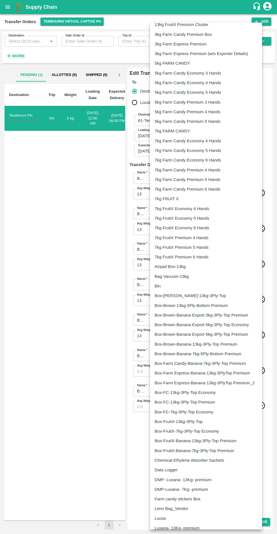
click at [172, 518] on div "Loose" at bounding box center [205, 518] width 103 height 6
type input "258"
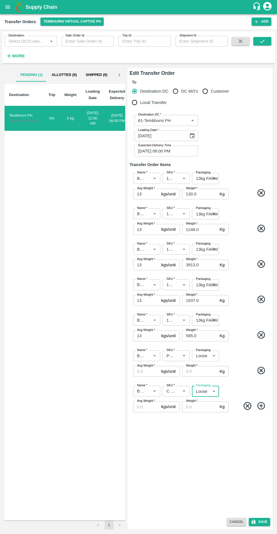
click at [152, 371] on input "Avg Weight   *" at bounding box center [146, 371] width 26 height 11
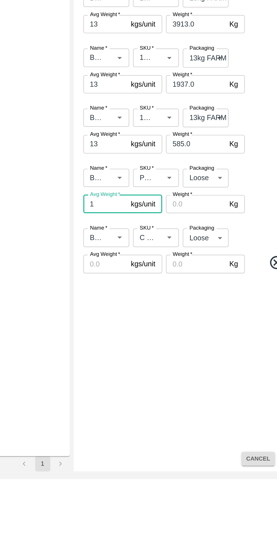
type input "1"
click at [145, 403] on label "Avg Weight   *" at bounding box center [146, 400] width 18 height 5
click at [145, 403] on input "Avg Weight   *" at bounding box center [146, 406] width 26 height 11
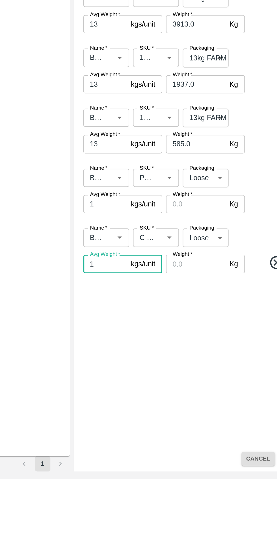
type input "1"
click at [197, 372] on input "Weight   *" at bounding box center [199, 371] width 35 height 11
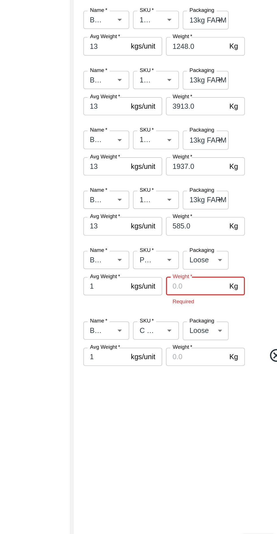
click at [193, 371] on input "Weight   *" at bounding box center [199, 371] width 35 height 11
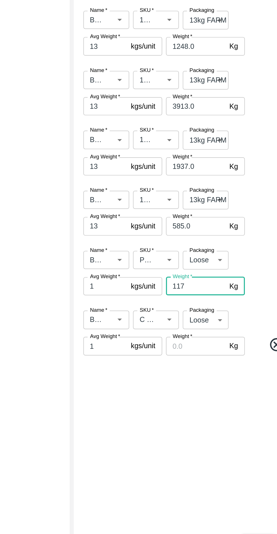
type input "117"
click at [200, 407] on input "Weight   *" at bounding box center [199, 406] width 35 height 11
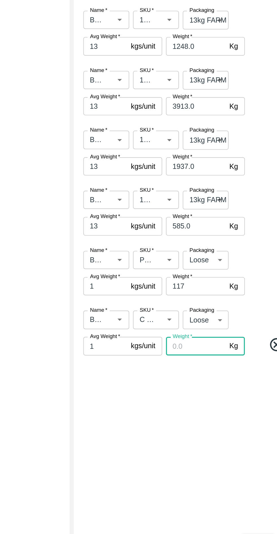
click at [195, 407] on input "Weight   *" at bounding box center [199, 406] width 35 height 11
click at [196, 407] on input "Weight   *" at bounding box center [199, 406] width 35 height 11
type input "468"
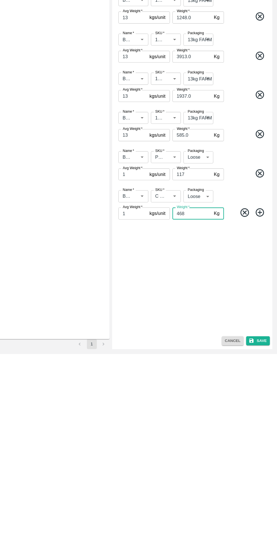
scroll to position [0, 0]
click at [260, 521] on button "Save" at bounding box center [258, 522] width 21 height 8
click at [246, 521] on button "Cancel" at bounding box center [236, 522] width 20 height 8
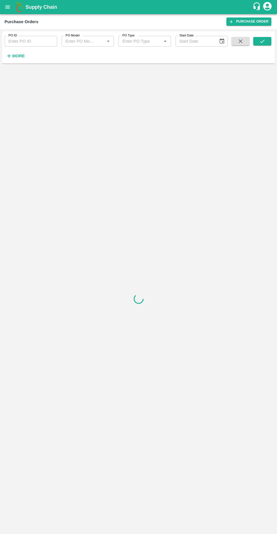
click at [19, 57] on strong "More" at bounding box center [18, 56] width 13 height 5
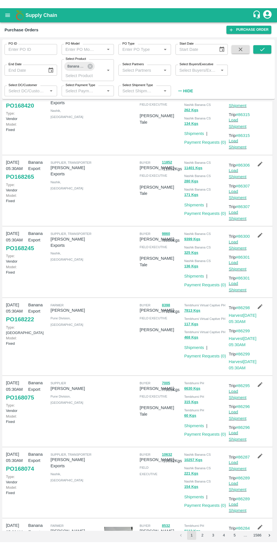
scroll to position [187, 0]
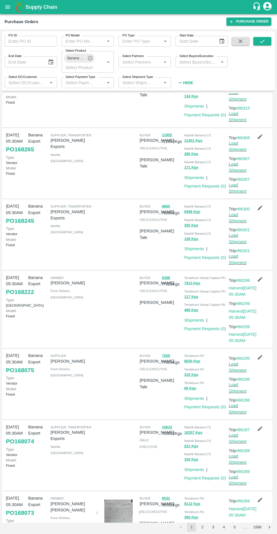
click at [236, 282] on link "#86298" at bounding box center [242, 280] width 14 height 5
click at [192, 300] on button "117 Kgs" at bounding box center [191, 296] width 14 height 6
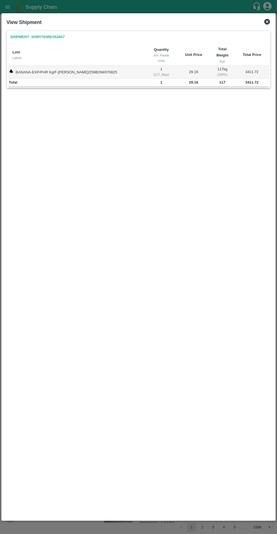
click at [270, 17] on div "View Shipment" at bounding box center [138, 22] width 268 height 12
click at [271, 22] on div "View Shipment" at bounding box center [138, 22] width 268 height 12
click at [267, 21] on icon at bounding box center [267, 22] width 6 height 6
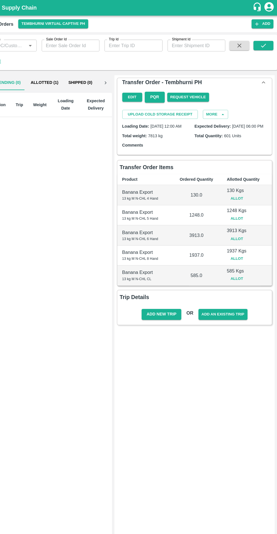
click at [143, 87] on button "Edit" at bounding box center [143, 88] width 18 height 8
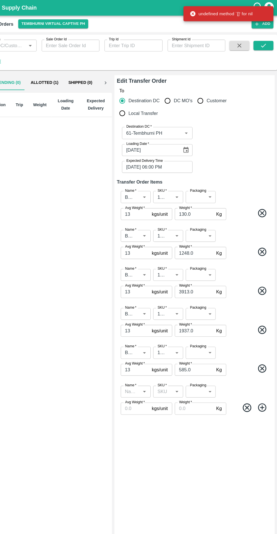
type input "61-Tembhurni PH"
type input "Banana Export"
type input "13 kg M N-CHL 4 Hand"
type input "Banana Export"
type input "13 kg M N-CHL 5 Hand"
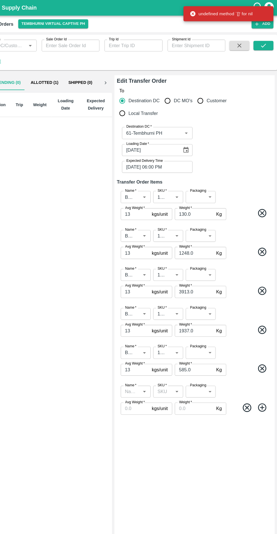
type input "Banana Export"
type input "13 kg M N-CHL 6 Hand"
type input "Banana Export"
type input "13 kg M N-CHL 8 Hand"
type input "Banana Export"
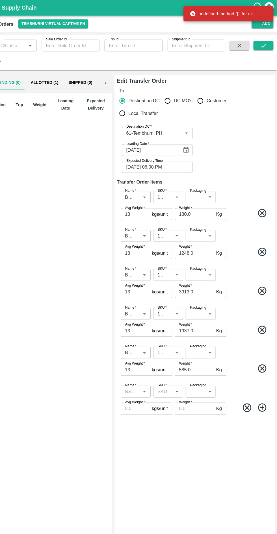
type input "13 kg M N-CHL CL"
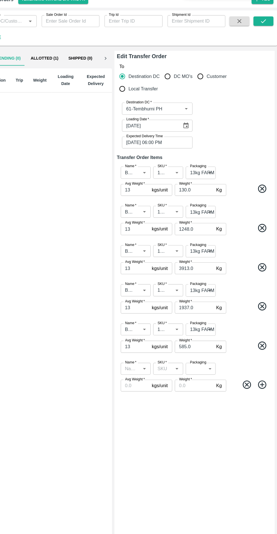
click at [154, 355] on icon "Open" at bounding box center [154, 355] width 3 height 1
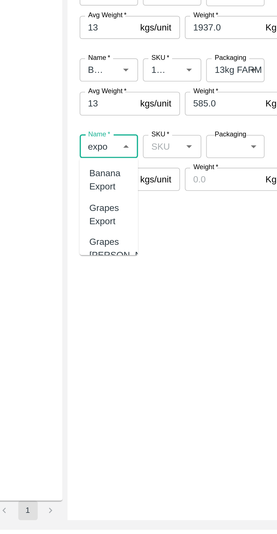
click at [152, 367] on div "Banana Export" at bounding box center [146, 371] width 18 height 13
type input "Banana Export"
click at [176, 354] on input "SKU   *" at bounding box center [171, 355] width 14 height 7
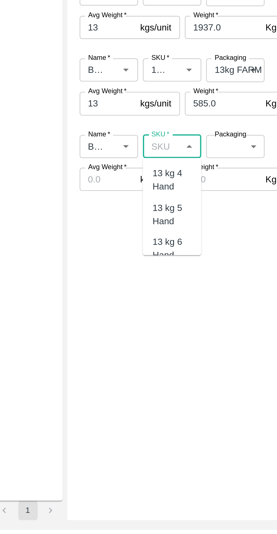
type input "H"
click at [176, 367] on div "PHR Kg" at bounding box center [174, 368] width 15 height 6
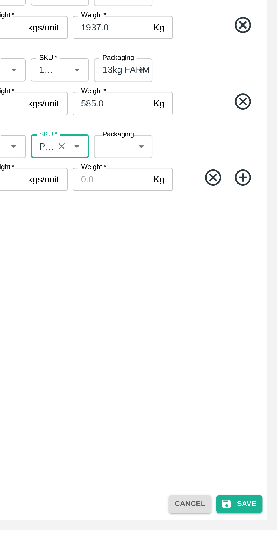
type input "PHR Kg"
click at [260, 370] on icon at bounding box center [260, 369] width 9 height 9
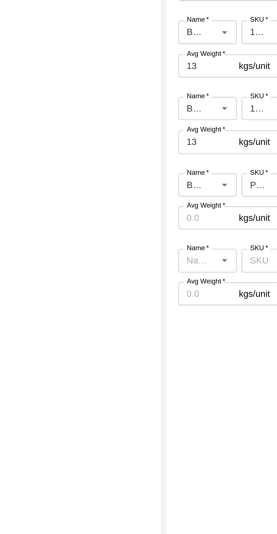
click at [144, 373] on input "Avg Weight   *" at bounding box center [146, 370] width 26 height 11
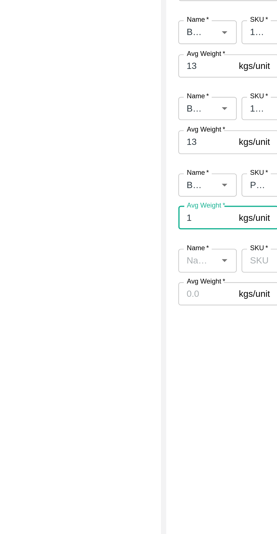
type input "1"
click at [145, 408] on input "Avg Weight   *" at bounding box center [146, 406] width 26 height 11
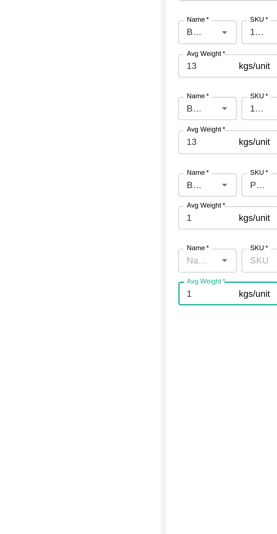
type input "1"
click at [142, 390] on input "Name   *" at bounding box center [142, 390] width 14 height 7
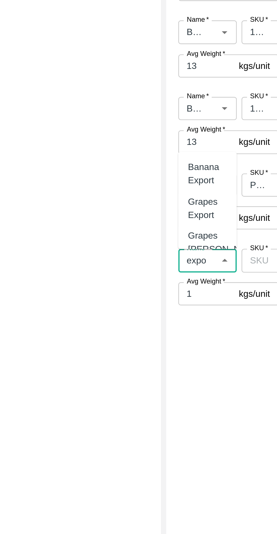
click at [143, 353] on div "Banana Export" at bounding box center [146, 350] width 18 height 13
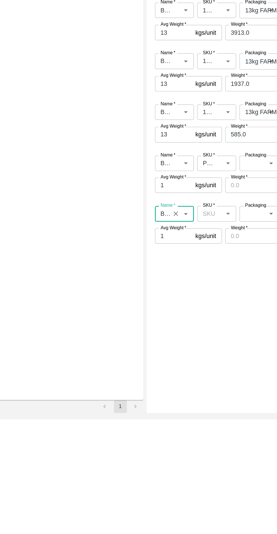
type input "Banana Export"
click at [197, 370] on input "Weight   *" at bounding box center [199, 370] width 35 height 11
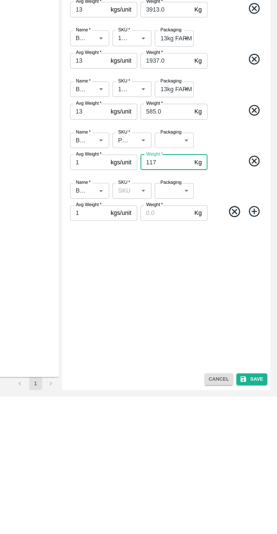
type input "117"
click at [205, 350] on label "Packaging" at bounding box center [203, 350] width 15 height 5
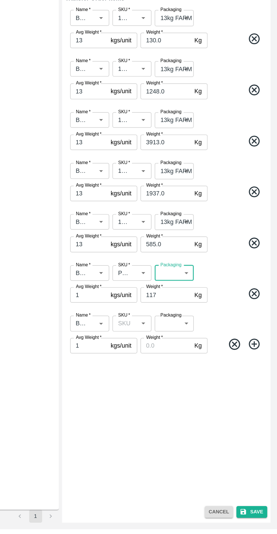
click at [201, 404] on div "Name   * Name   * SKU   * SKU   * Packaging ​ Packaging Avg Weight   * 1 kgs/un…" at bounding box center [200, 398] width 140 height 35
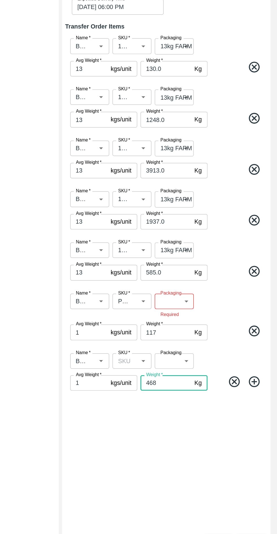
type input "468"
click at [200, 358] on body "Supply Chain Transfer Orders Tembhurni Virtual Captive PH Add Destination Desti…" at bounding box center [138, 267] width 277 height 534
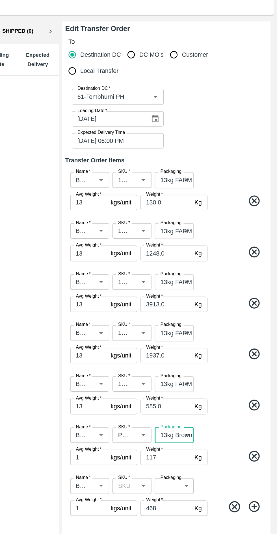
click at [210, 355] on body "Supply Chain Transfer Orders Tembhurni Virtual Captive PH Add Destination Desti…" at bounding box center [138, 267] width 277 height 534
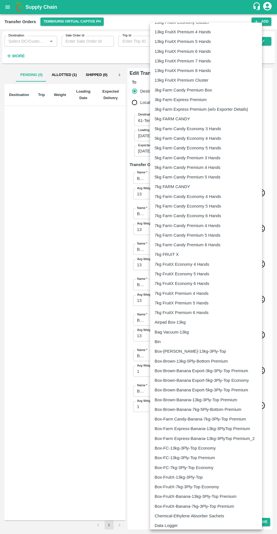
scroll to position [498, 0]
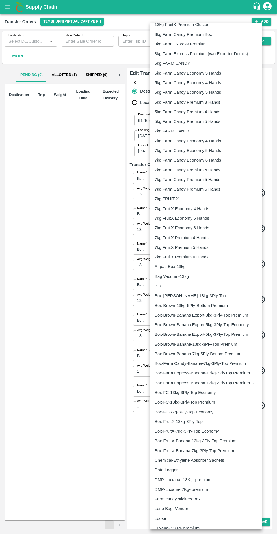
click at [169, 519] on div "Loose" at bounding box center [205, 518] width 103 height 6
type input "258"
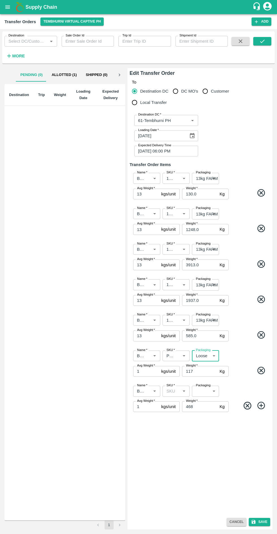
click at [183, 391] on icon "Open" at bounding box center [183, 390] width 3 height 1
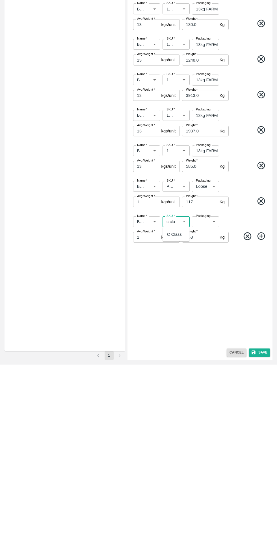
scroll to position [0, 0]
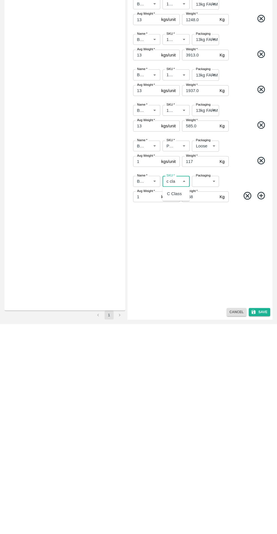
click at [177, 406] on div "C Class" at bounding box center [174, 403] width 15 height 6
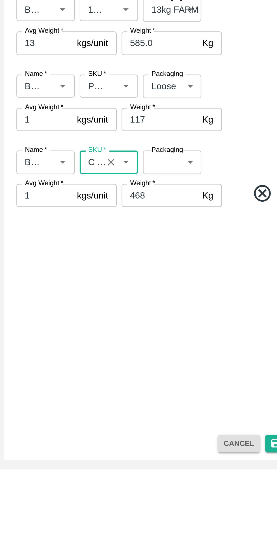
type input "C Class"
click at [207, 392] on body "Supply Chain Transfer Orders Tembhurni Virtual Captive PH Add Destination Desti…" at bounding box center [138, 267] width 277 height 534
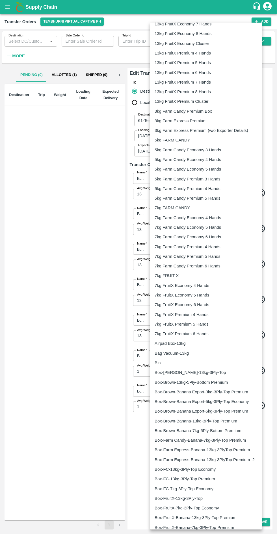
scroll to position [552, 0]
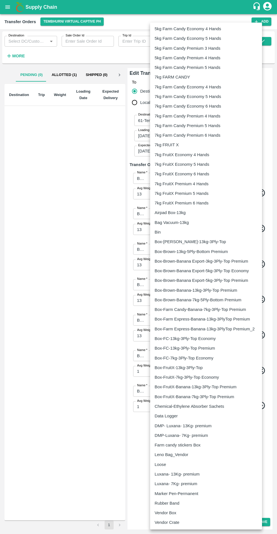
click at [171, 473] on p "Luxana- 13Kg- premium" at bounding box center [176, 474] width 45 height 6
click at [163, 466] on p "Loose" at bounding box center [159, 464] width 11 height 6
click at [173, 466] on div "Loose" at bounding box center [205, 464] width 103 height 6
click at [213, 396] on p "Box-FruitX-Banana-7kg-3Ply-Top Premium" at bounding box center [193, 396] width 79 height 6
click at [207, 394] on li "Box-FruitX-Banana-7kg-3Ply-Top Premium" at bounding box center [206, 397] width 112 height 10
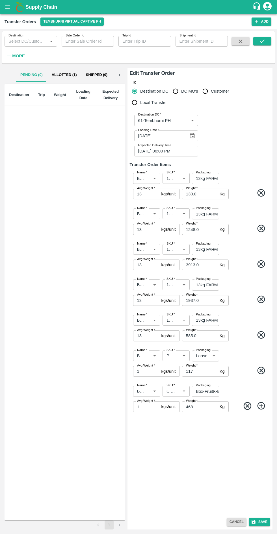
click at [194, 466] on div "Vendor Crate" at bounding box center [205, 467] width 77 height 4
click at [213, 392] on p "Box-FruitX-Banana-13kg-3Ply-Top Premium" at bounding box center [197, 391] width 61 height 4
click at [213, 393] on body "Supply Chain Transfer Orders Tembhurni Virtual Captive PH Add Destination Desti…" at bounding box center [138, 267] width 277 height 534
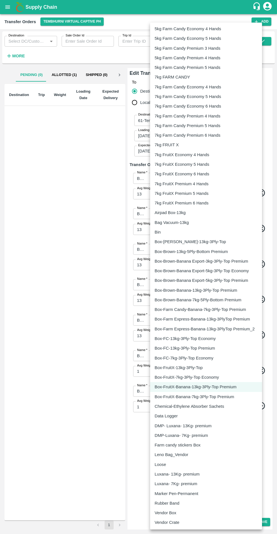
click at [174, 463] on div "Loose" at bounding box center [205, 464] width 103 height 6
type input "258"
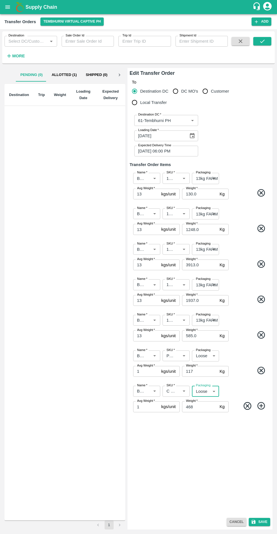
click at [262, 521] on button "Save" at bounding box center [258, 522] width 21 height 8
click at [243, 520] on button "Cancel" at bounding box center [236, 522] width 20 height 8
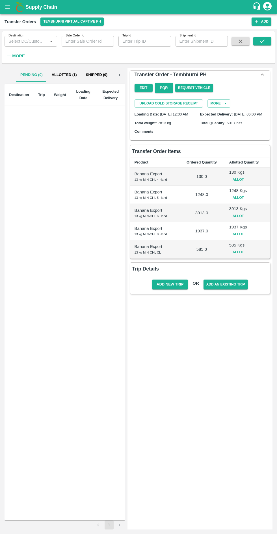
click at [72, 72] on button "Allotted (1)" at bounding box center [64, 75] width 34 height 14
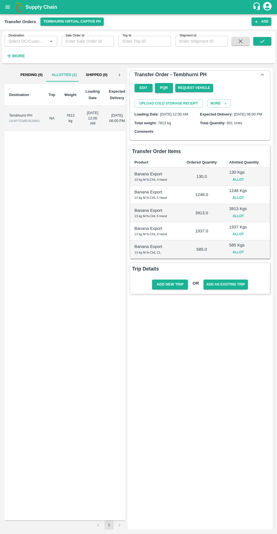
scroll to position [0, 2]
click at [26, 122] on span "( SHIP/TEMB/352980 )" at bounding box center [22, 120] width 30 height 3
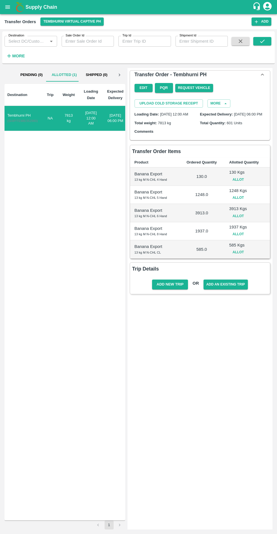
click at [238, 184] on button "Allot" at bounding box center [238, 180] width 18 height 8
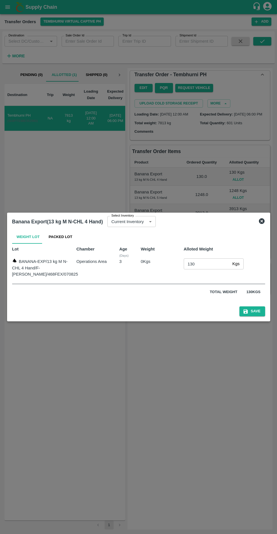
click at [203, 264] on input "130" at bounding box center [206, 263] width 46 height 11
type input "1"
click at [256, 309] on button "Save" at bounding box center [251, 311] width 25 height 10
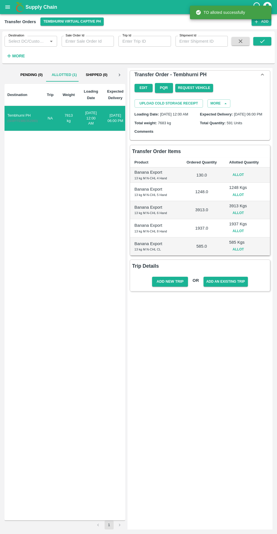
click at [245, 198] on button "Allot" at bounding box center [238, 195] width 18 height 8
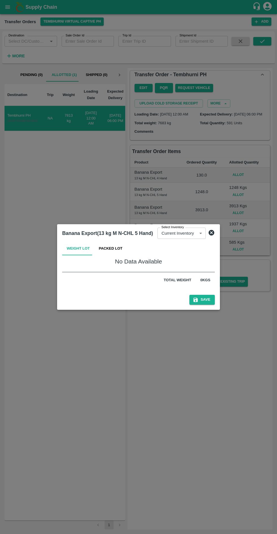
click at [113, 249] on button "Packed Lot" at bounding box center [110, 249] width 33 height 14
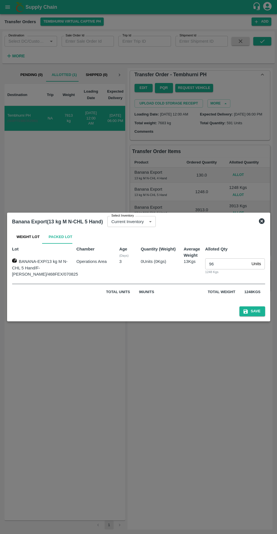
click at [229, 264] on input "96" at bounding box center [227, 263] width 44 height 11
type input "9"
click at [261, 314] on button "Save" at bounding box center [251, 311] width 25 height 10
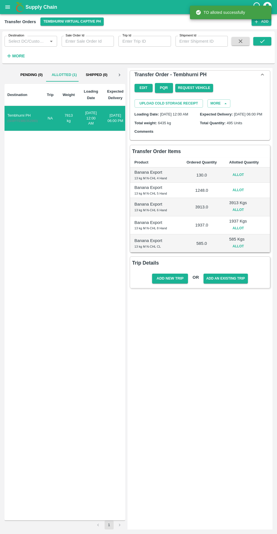
click at [239, 214] on button "Allot" at bounding box center [238, 210] width 18 height 8
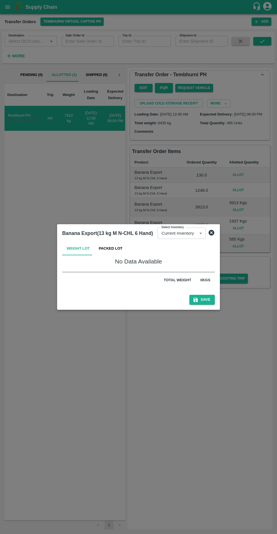
click at [112, 246] on button "Packed Lot" at bounding box center [110, 249] width 33 height 14
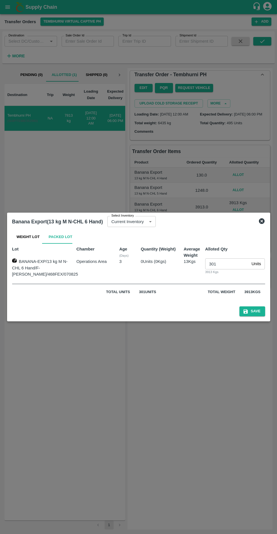
click at [227, 266] on input "301" at bounding box center [227, 263] width 44 height 11
type input "3"
click at [253, 315] on button "Save" at bounding box center [251, 311] width 25 height 10
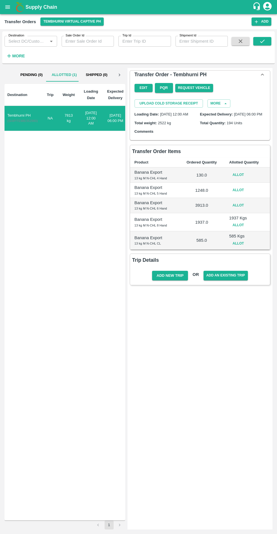
click at [239, 229] on button "Allot" at bounding box center [238, 225] width 18 height 8
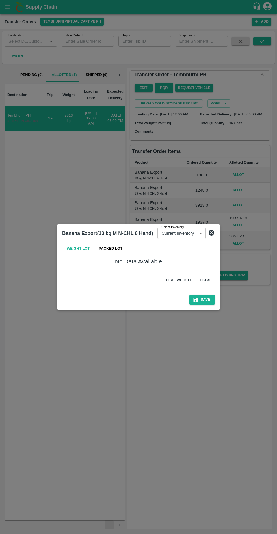
click at [122, 250] on button "Packed Lot" at bounding box center [110, 249] width 33 height 14
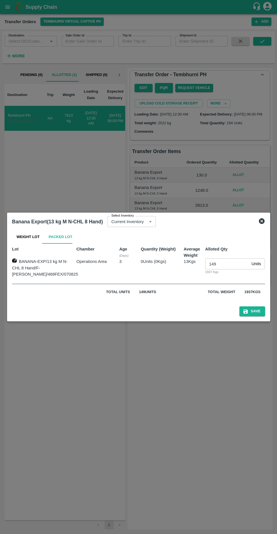
click at [232, 264] on input "149" at bounding box center [227, 263] width 44 height 11
type input "1"
click at [255, 311] on button "Save" at bounding box center [251, 311] width 25 height 10
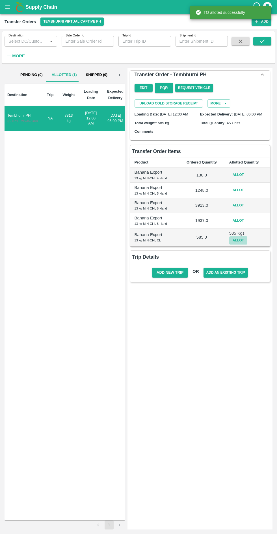
click at [241, 244] on button "Allot" at bounding box center [238, 240] width 18 height 8
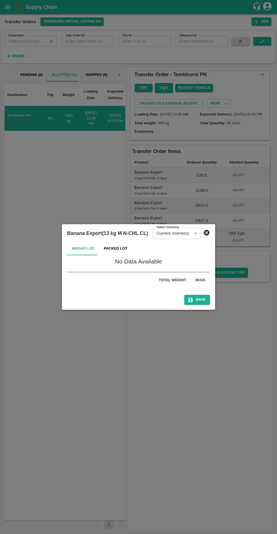
click at [120, 249] on button "Packed Lot" at bounding box center [115, 249] width 33 height 14
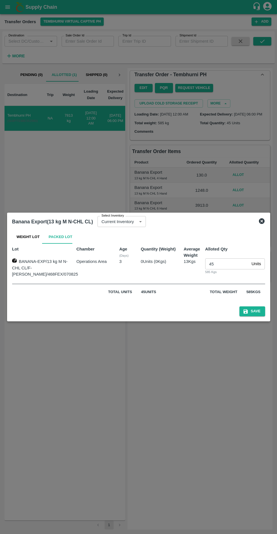
click at [230, 263] on input "45" at bounding box center [227, 263] width 44 height 11
type input "4"
click at [254, 309] on button "Save" at bounding box center [251, 311] width 25 height 10
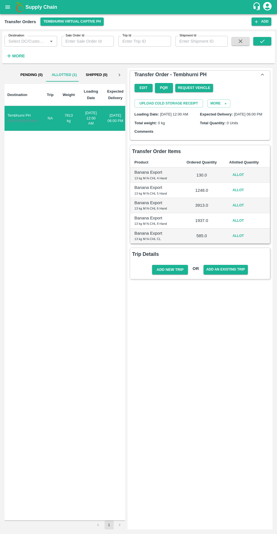
click at [143, 87] on button "Edit" at bounding box center [143, 88] width 18 height 8
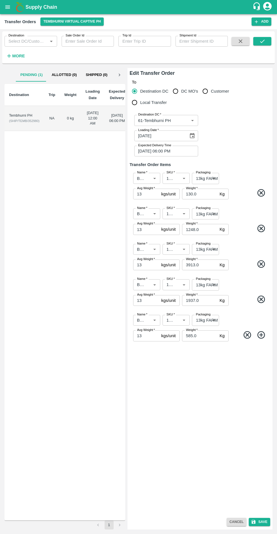
click at [262, 334] on icon at bounding box center [260, 334] width 9 height 9
click at [154, 356] on icon "Open" at bounding box center [154, 355] width 3 height 1
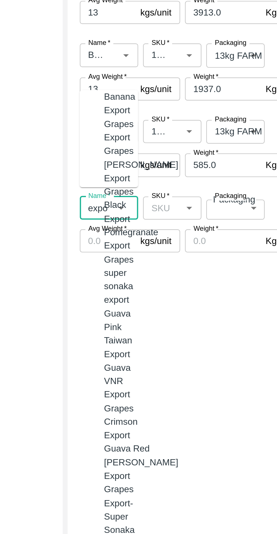
click at [147, 313] on div "Banana Export" at bounding box center [152, 307] width 16 height 13
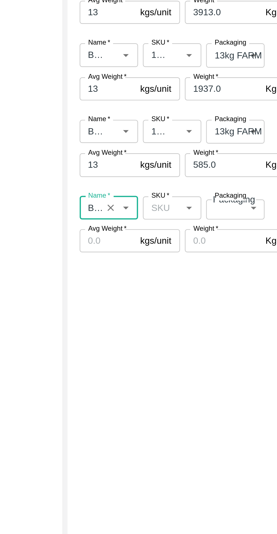
type input "Banana Export"
click at [174, 354] on input "SKU   *" at bounding box center [171, 355] width 14 height 7
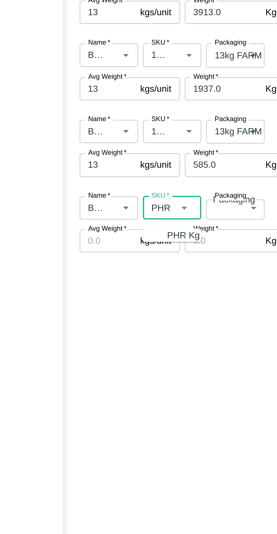
type input "PHR"
click at [201, 370] on div "Name   * Name   * SKU   * SKU   * Packaging ​ Packaging Avg Weight   * kgs/unit…" at bounding box center [200, 363] width 140 height 35
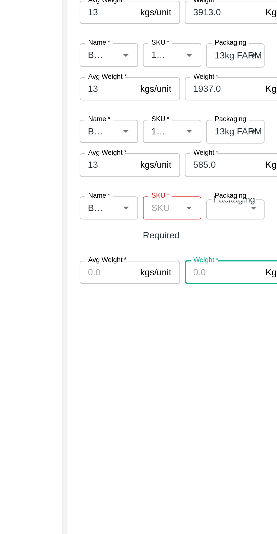
click at [176, 380] on div "kgs/unit Avg Weight" at bounding box center [156, 385] width 47 height 11
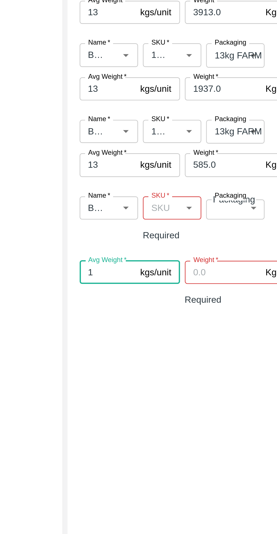
type input "1"
click at [196, 380] on input "Weight   *" at bounding box center [199, 385] width 35 height 11
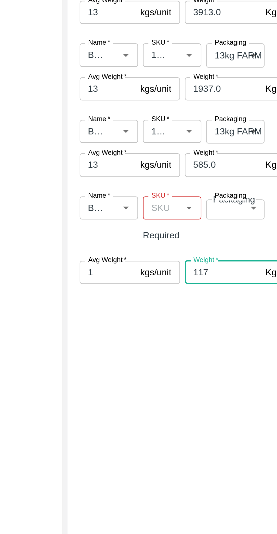
type input "117"
click at [174, 354] on input "SKU   *" at bounding box center [171, 355] width 14 height 7
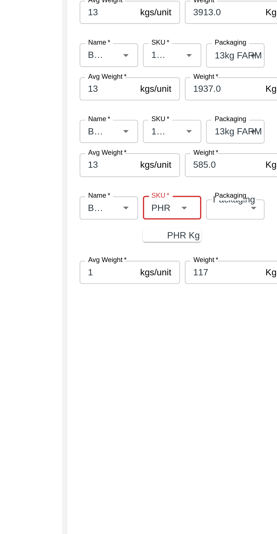
click at [176, 367] on div "PHR Kg" at bounding box center [181, 368] width 15 height 6
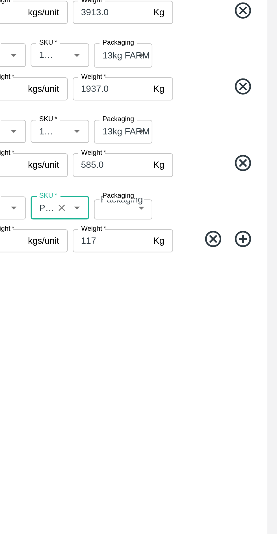
type input "PHR Kg"
click at [262, 372] on icon at bounding box center [260, 369] width 9 height 9
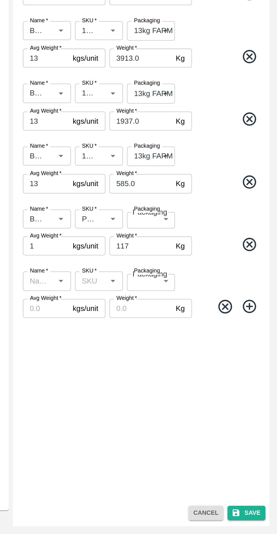
click at [145, 391] on input "Name   *" at bounding box center [142, 390] width 14 height 7
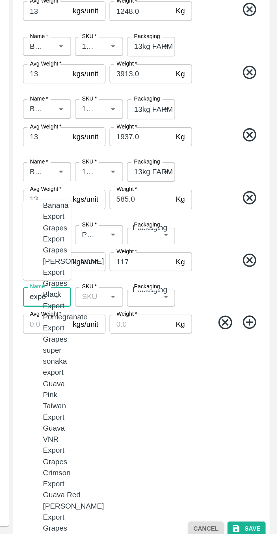
click at [147, 348] on div "Banana Export" at bounding box center [152, 342] width 16 height 13
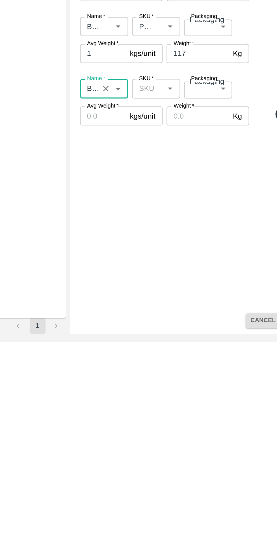
click at [173, 385] on span "*" at bounding box center [174, 384] width 2 height 3
type input "Banana Export"
click at [173, 387] on input "SKU   *" at bounding box center [171, 390] width 14 height 7
click at [177, 403] on div "C Class" at bounding box center [181, 403] width 15 height 6
type input "C Class"
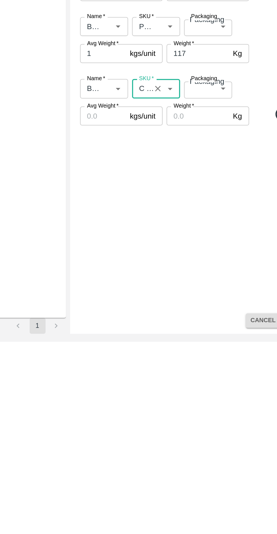
click at [148, 405] on input "Avg Weight   *" at bounding box center [146, 406] width 26 height 11
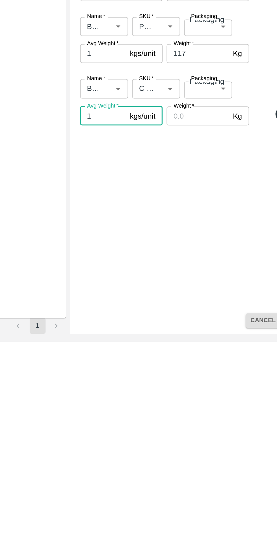
type input "1"
click at [202, 405] on input "Weight   *" at bounding box center [199, 406] width 35 height 11
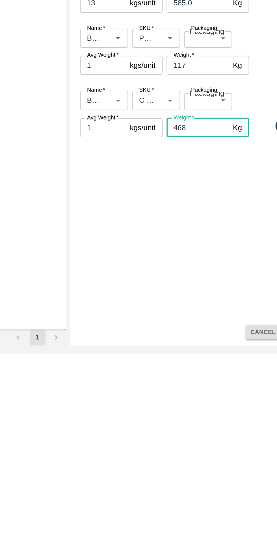
type input "468"
click at [209, 355] on body "Supply Chain Transfer Orders Tembhurni Virtual Captive PH Add Destination Desti…" at bounding box center [138, 267] width 277 height 534
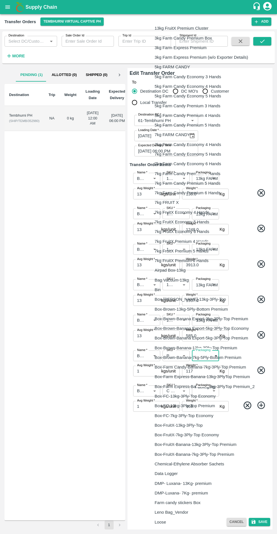
scroll to position [498, 0]
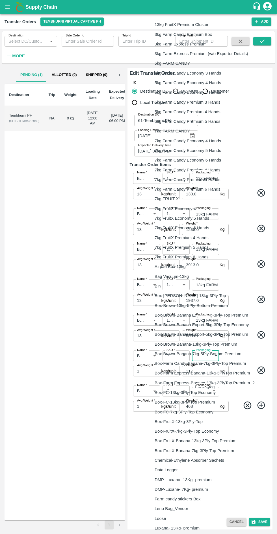
click at [170, 519] on div "Loose" at bounding box center [205, 518] width 103 height 6
type input "258"
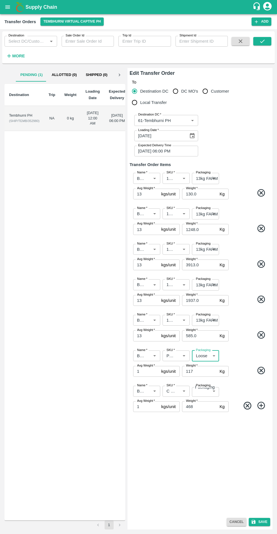
click at [207, 394] on body "Supply Chain Transfer Orders Tembhurni Virtual Captive PH Add Destination Desti…" at bounding box center [138, 267] width 277 height 534
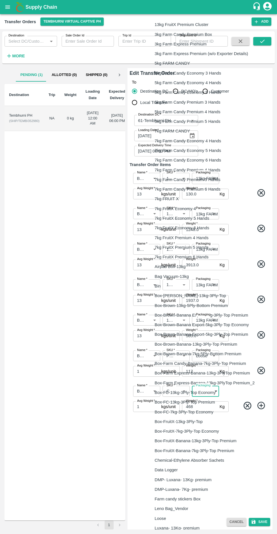
click at [172, 528] on p "Luxana- 13Kg- premium" at bounding box center [176, 528] width 45 height 6
click at [186, 521] on div "Loose" at bounding box center [205, 518] width 103 height 6
click at [212, 390] on p "Box-FC-13kg-3Ply-Top Economy" at bounding box center [184, 392] width 61 height 6
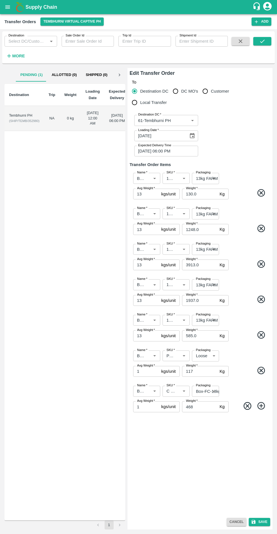
click at [216, 390] on body "Supply Chain Transfer Orders Tembhurni Virtual Captive PH Add Destination Desti…" at bounding box center [138, 267] width 277 height 534
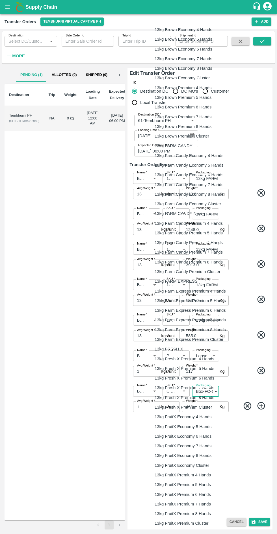
scroll to position [552, 0]
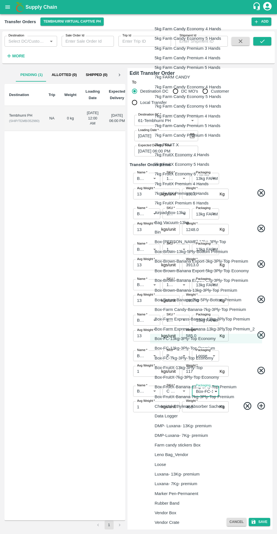
click at [174, 467] on div "Loose" at bounding box center [205, 464] width 103 height 6
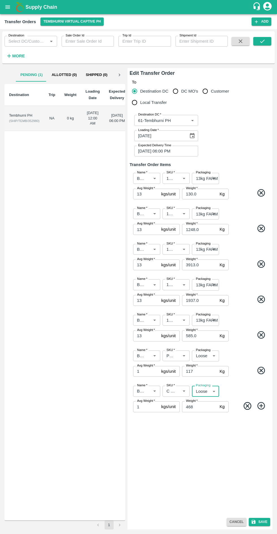
type input "258"
click at [262, 520] on button "Save" at bounding box center [258, 522] width 21 height 8
click at [263, 519] on span "Save" at bounding box center [256, 521] width 28 height 10
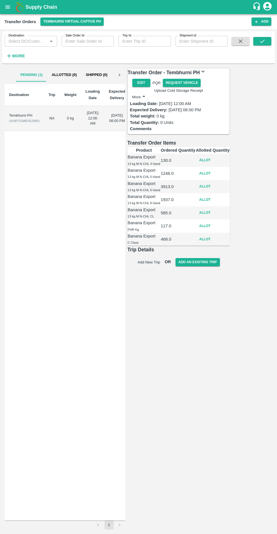
click at [214, 164] on button "Allot" at bounding box center [205, 160] width 18 height 8
type input "130"
click at [214, 179] on button "Allot" at bounding box center [205, 175] width 18 height 8
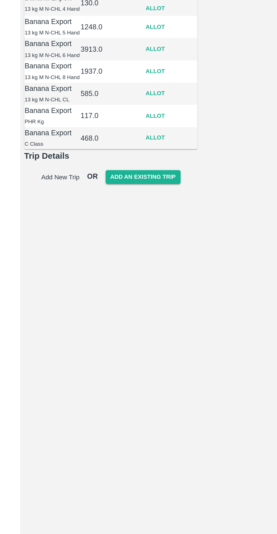
type input "96"
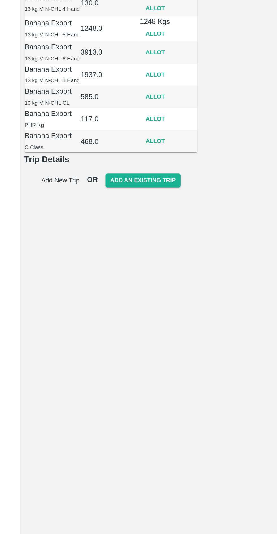
click at [214, 194] on button "Allot" at bounding box center [205, 190] width 18 height 8
type input "301"
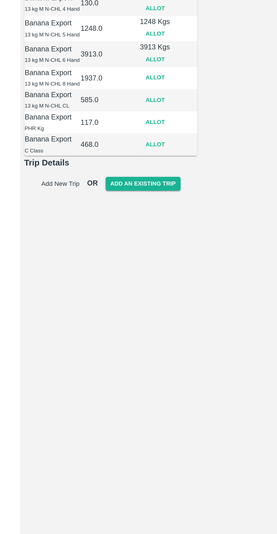
click at [214, 209] on button "Allot" at bounding box center [205, 205] width 18 height 8
type input "149"
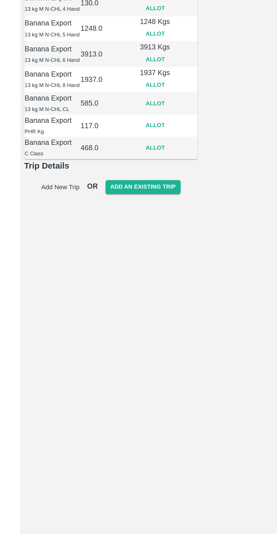
click at [214, 225] on button "Allot" at bounding box center [205, 220] width 18 height 8
type input "45"
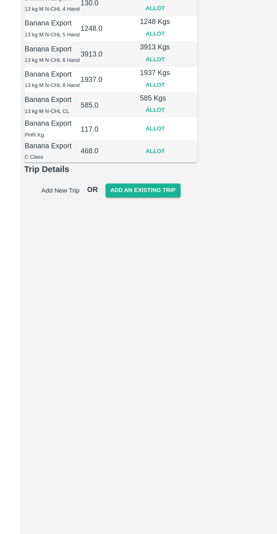
click at [214, 240] on button "Allot" at bounding box center [205, 235] width 18 height 8
type input "117"
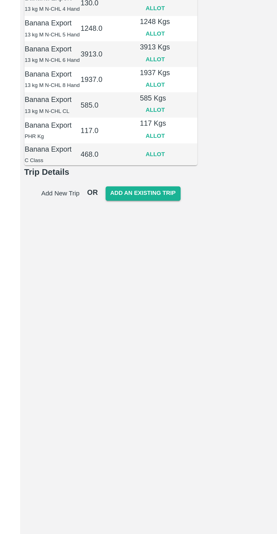
click at [214, 255] on button "Allot" at bounding box center [205, 251] width 18 height 8
type input "468"
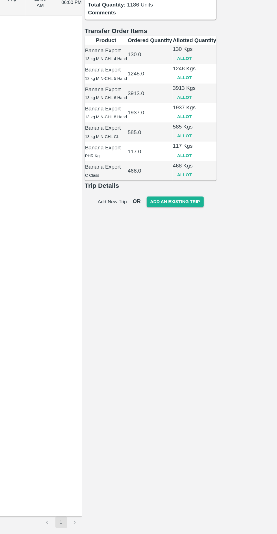
click at [160, 280] on button "Add New Trip" at bounding box center [148, 275] width 23 height 8
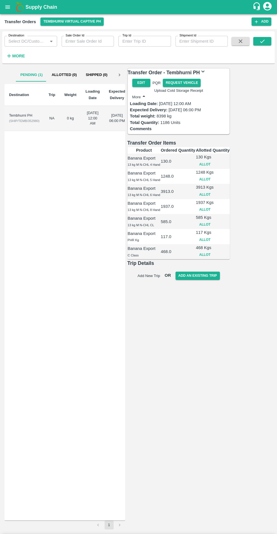
checkbox input "true"
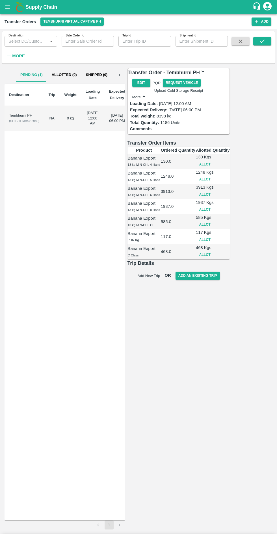
radio input "true"
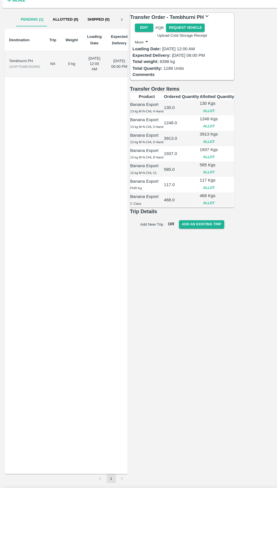
type input "MH45AX3780"
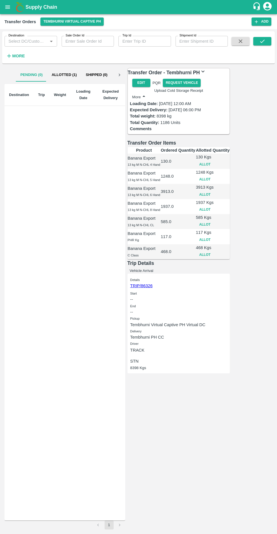
click at [153, 273] on button "Vehicle Arrival" at bounding box center [142, 270] width 24 height 4
type input "[DATE] 05:44 PM"
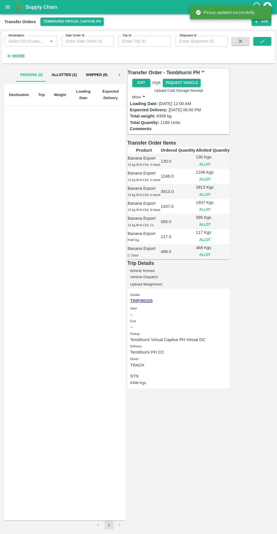
click at [158, 279] on button "Vehicle Dispatch" at bounding box center [144, 277] width 28 height 4
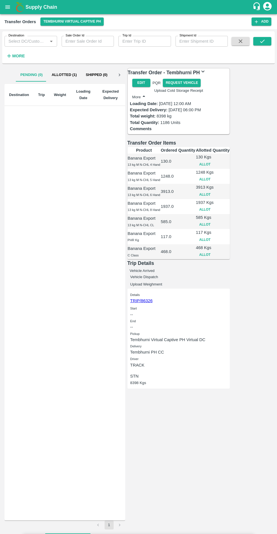
type input "[DATE] 06:16 PM"
